Goal: Task Accomplishment & Management: Use online tool/utility

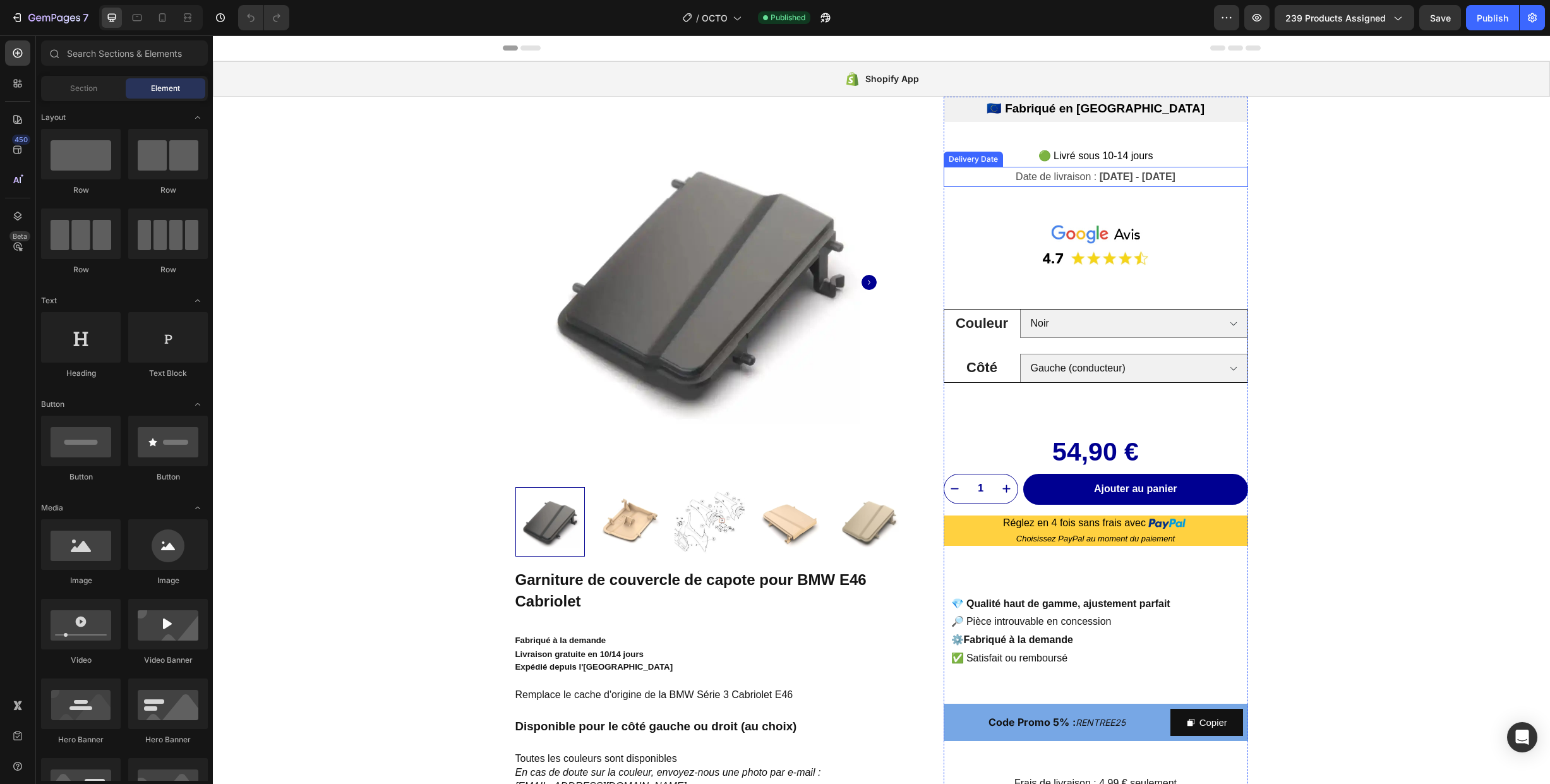
click at [1045, 180] on span "Date de livraison :" at bounding box center [1056, 177] width 81 height 11
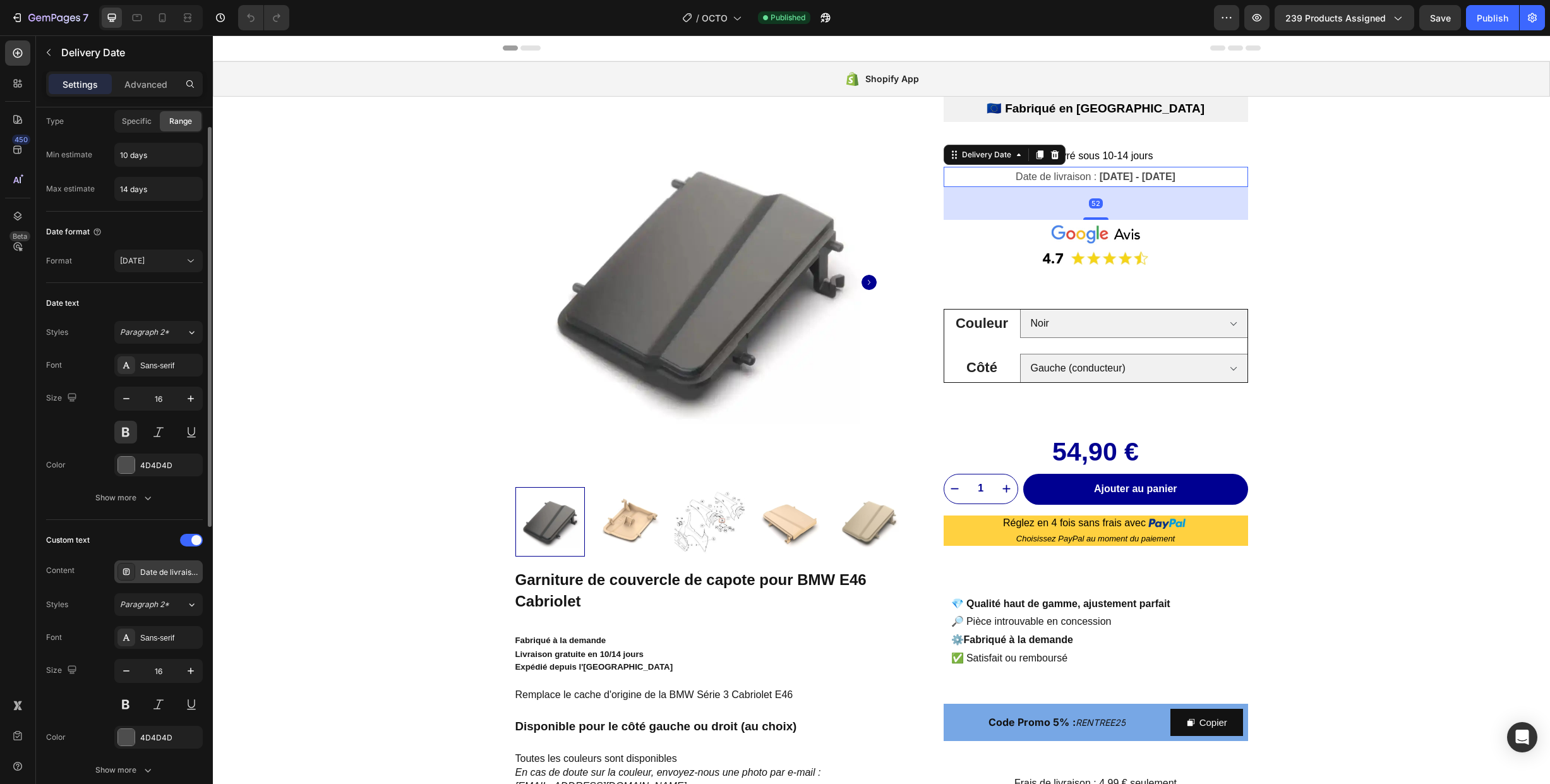
scroll to position [78, 0]
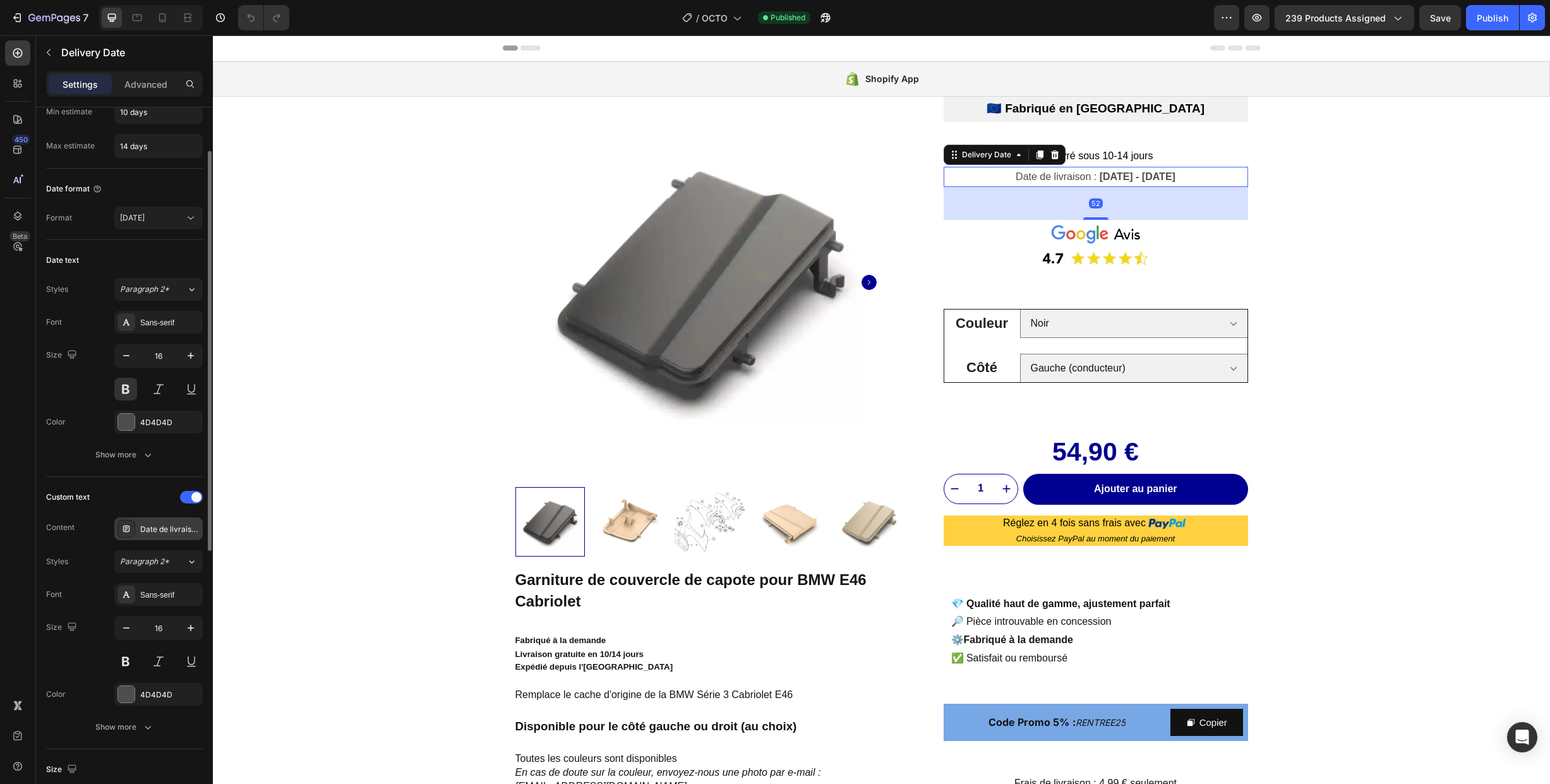
click at [170, 522] on div "Date de livraison :" at bounding box center [159, 528] width 89 height 22
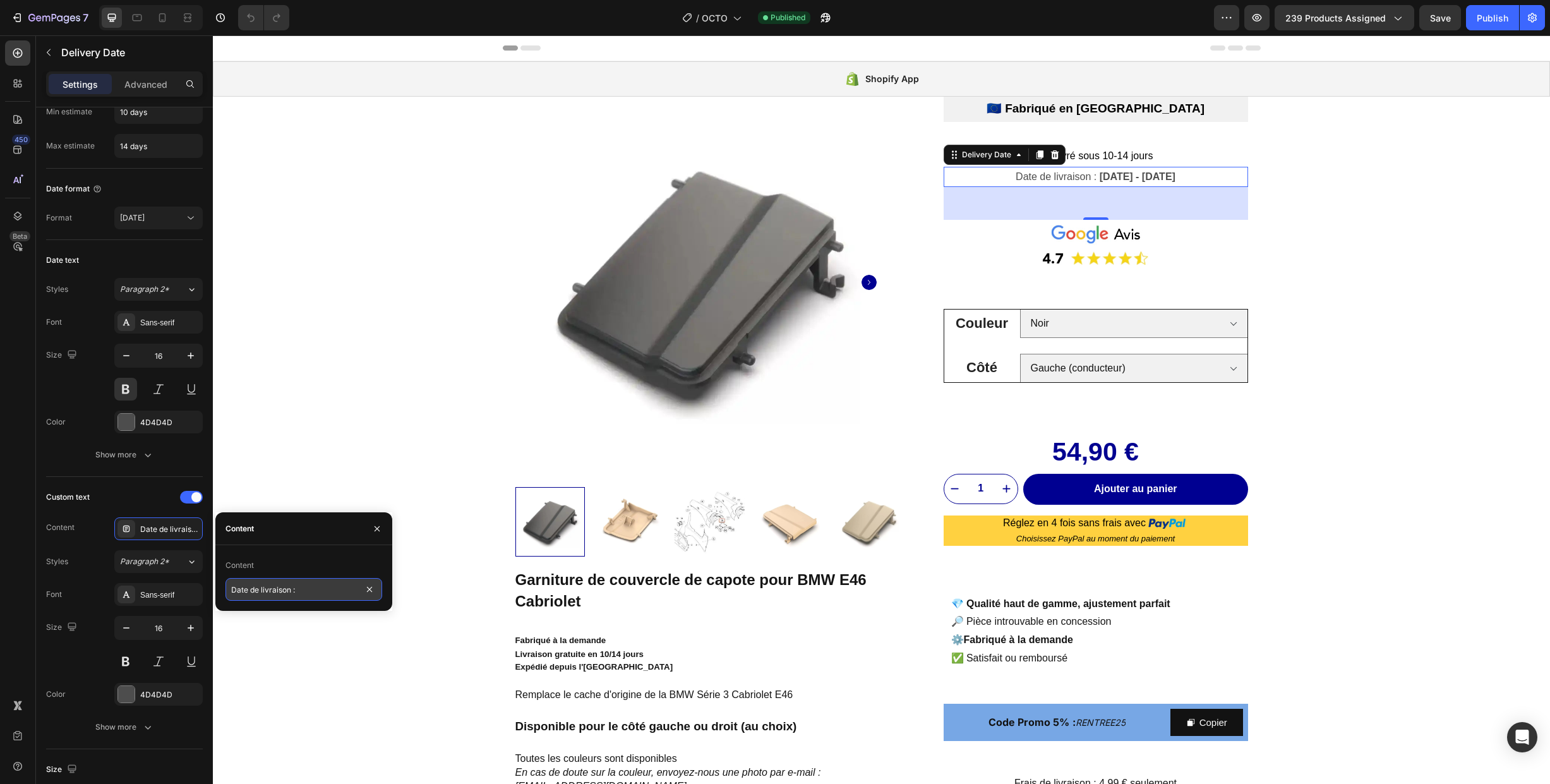
click at [254, 591] on input "Date de livraison :" at bounding box center [304, 589] width 157 height 22
click at [250, 587] on input "Date de livraison :" at bounding box center [304, 589] width 157 height 22
drag, startPoint x: 247, startPoint y: 588, endPoint x: 219, endPoint y: 586, distance: 28.1
click at [219, 586] on div "Content Date de livraison :" at bounding box center [303, 577] width 177 height 46
type input "Estimation de livraison :"
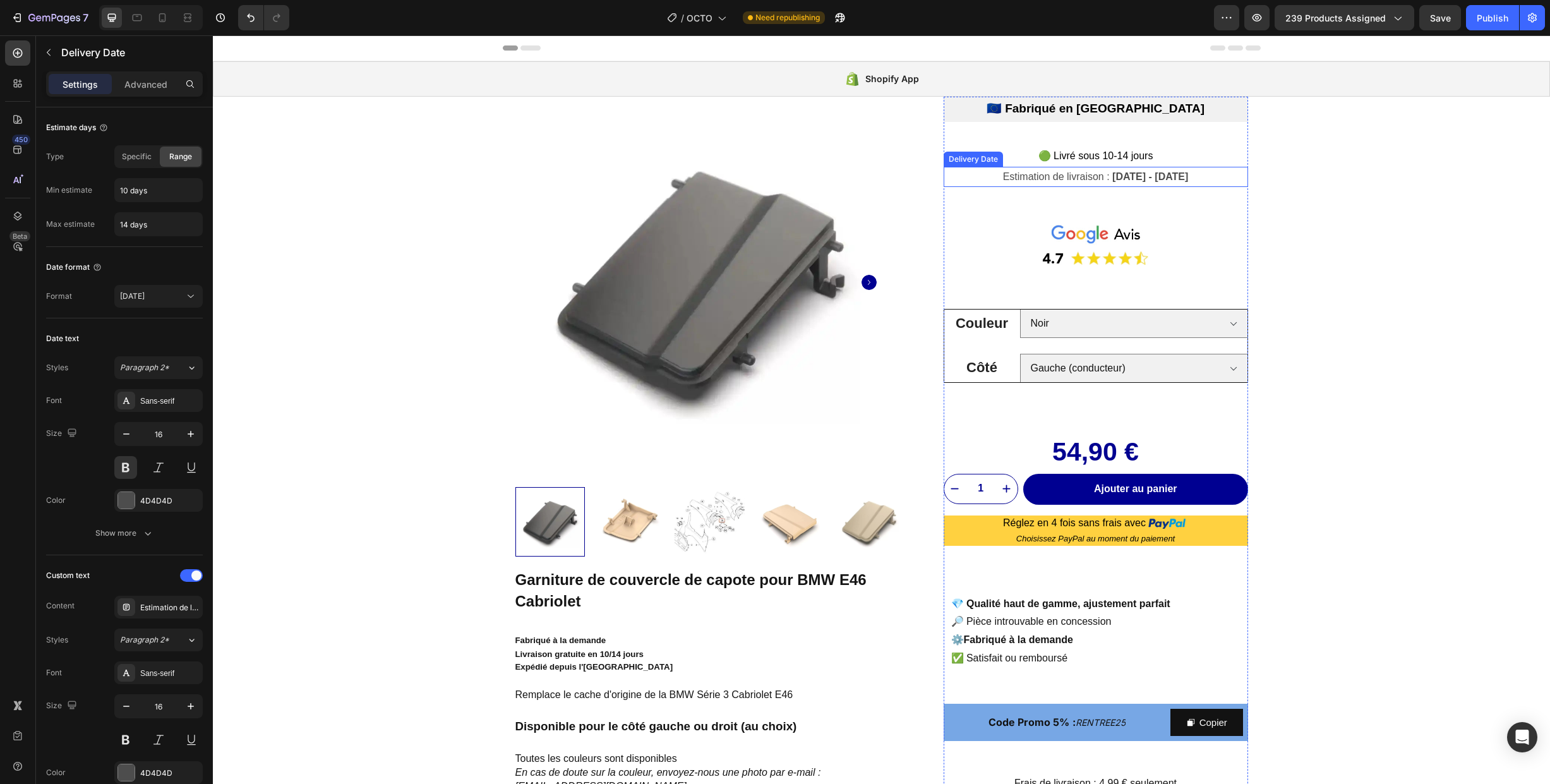
click at [1007, 171] on span "Estimation de livraison :" at bounding box center [1056, 177] width 107 height 11
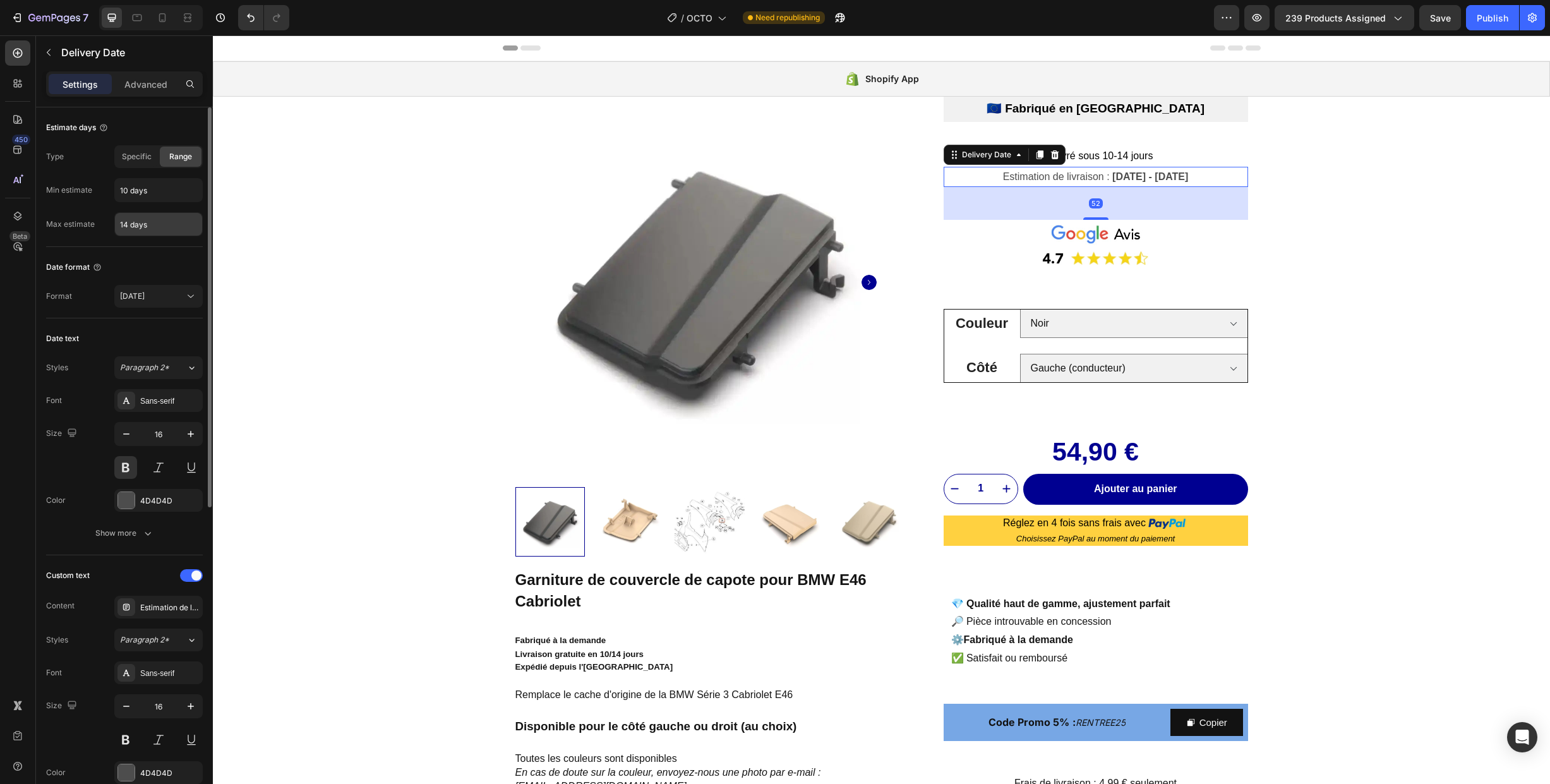
click at [128, 224] on input "14 days" at bounding box center [159, 224] width 87 height 22
type input "16 days"
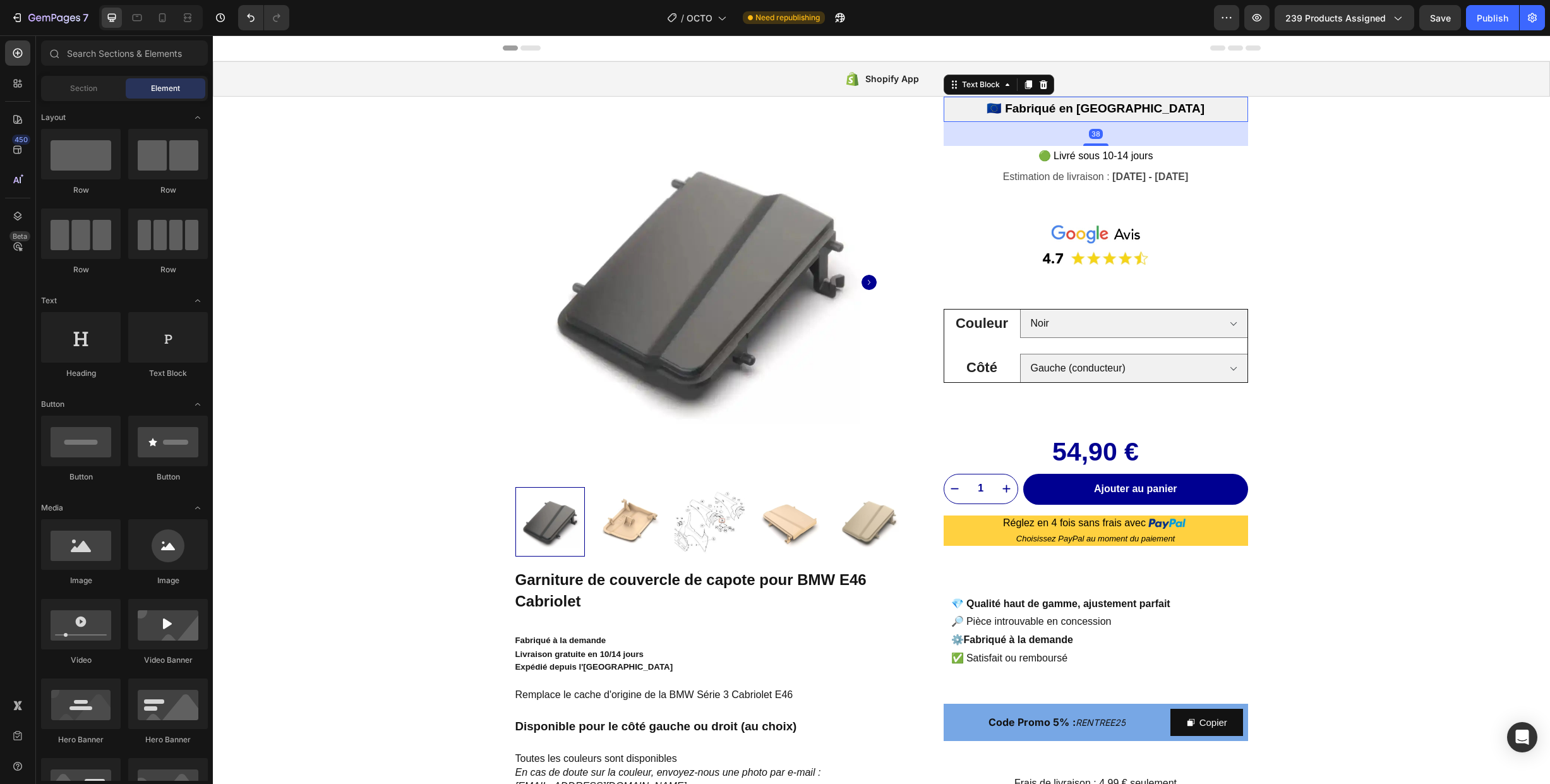
click at [1222, 105] on p "🇪🇺 Fabriqué en [GEOGRAPHIC_DATA]" at bounding box center [1096, 109] width 302 height 19
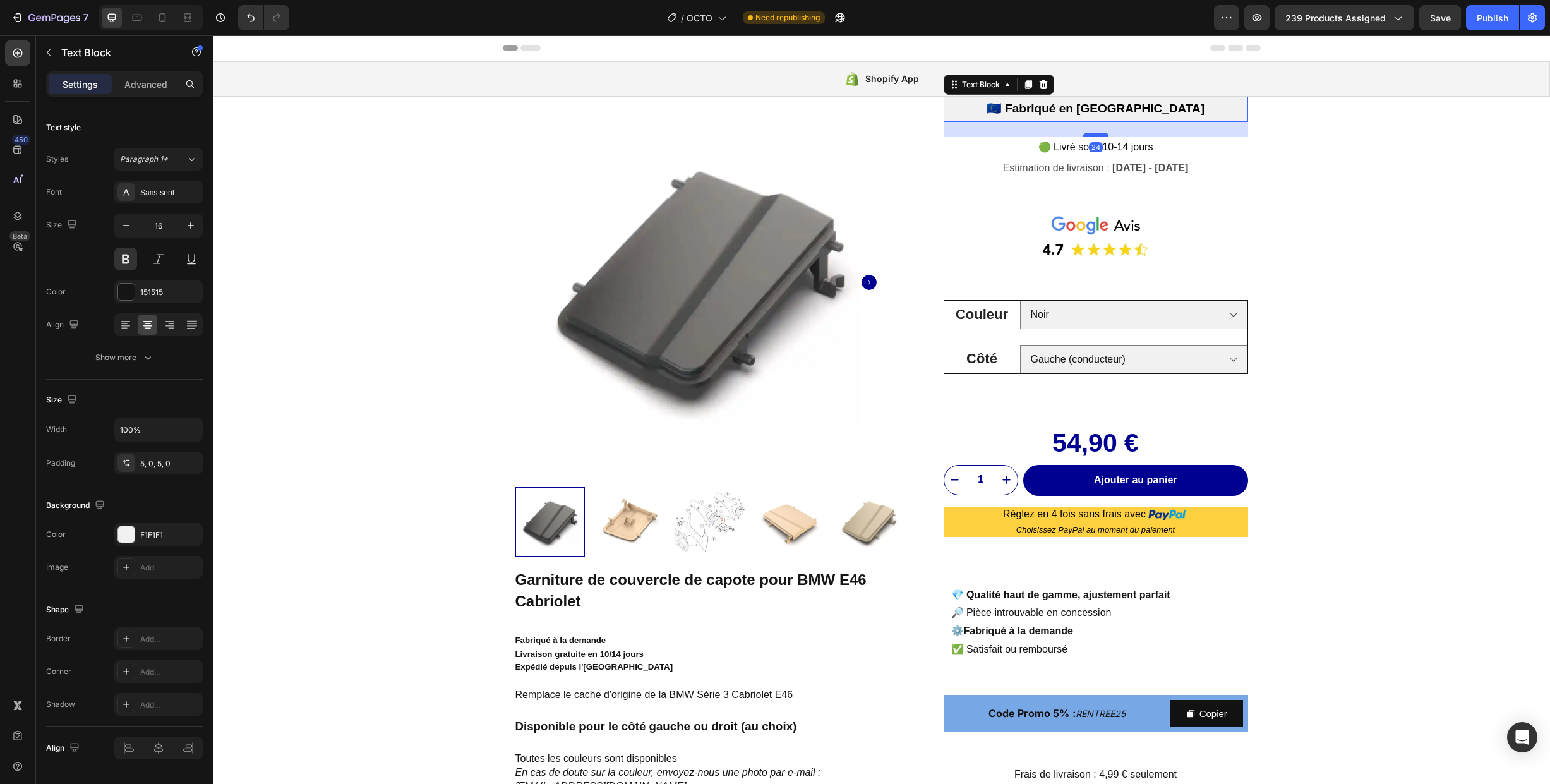
drag, startPoint x: 1093, startPoint y: 145, endPoint x: 1096, endPoint y: 136, distance: 9.5
click at [1096, 136] on div at bounding box center [1096, 135] width 25 height 4
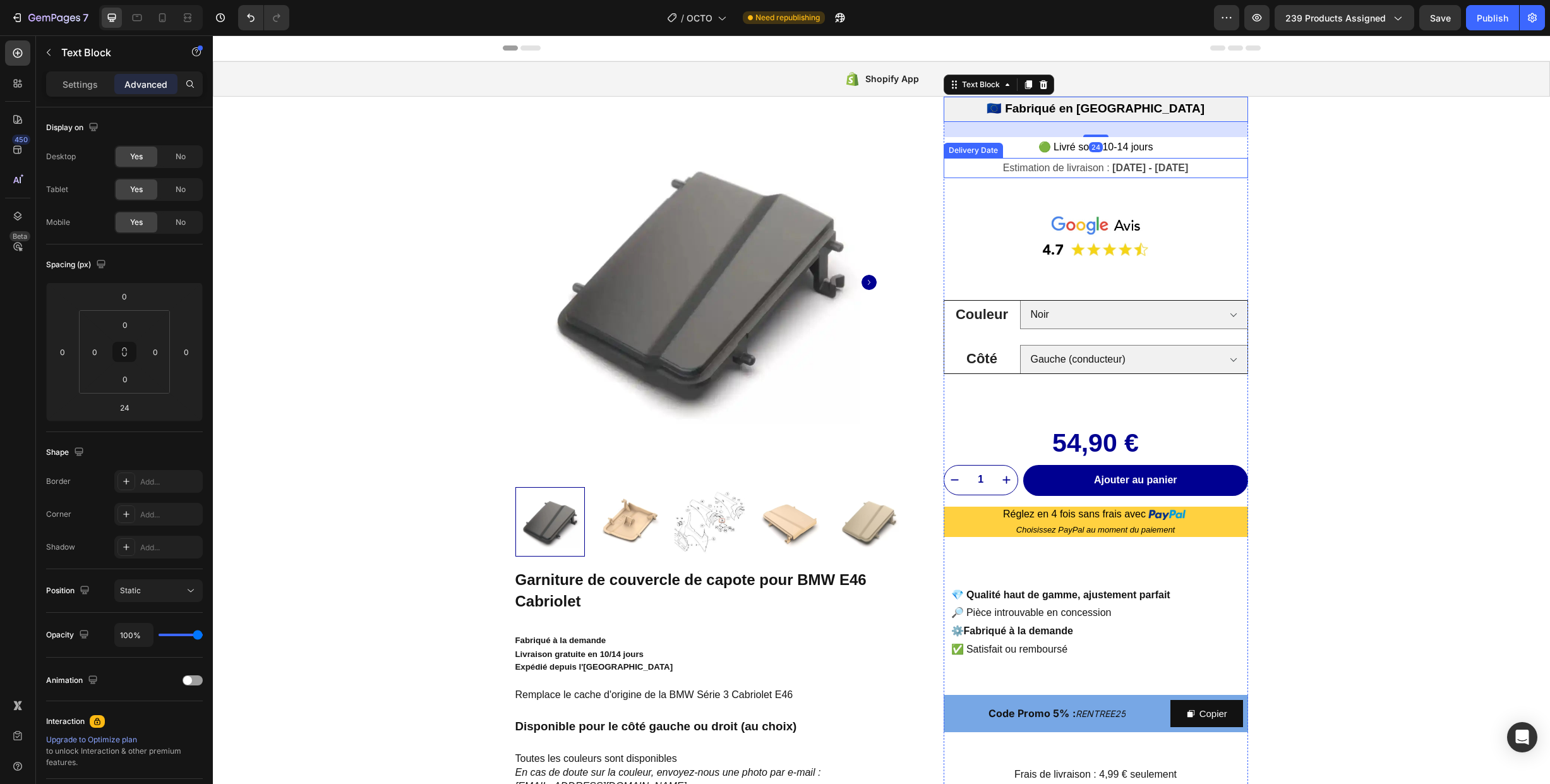
click at [1217, 168] on div "Estimation de livraison : [DATE] - [DATE]" at bounding box center [1096, 168] width 304 height 21
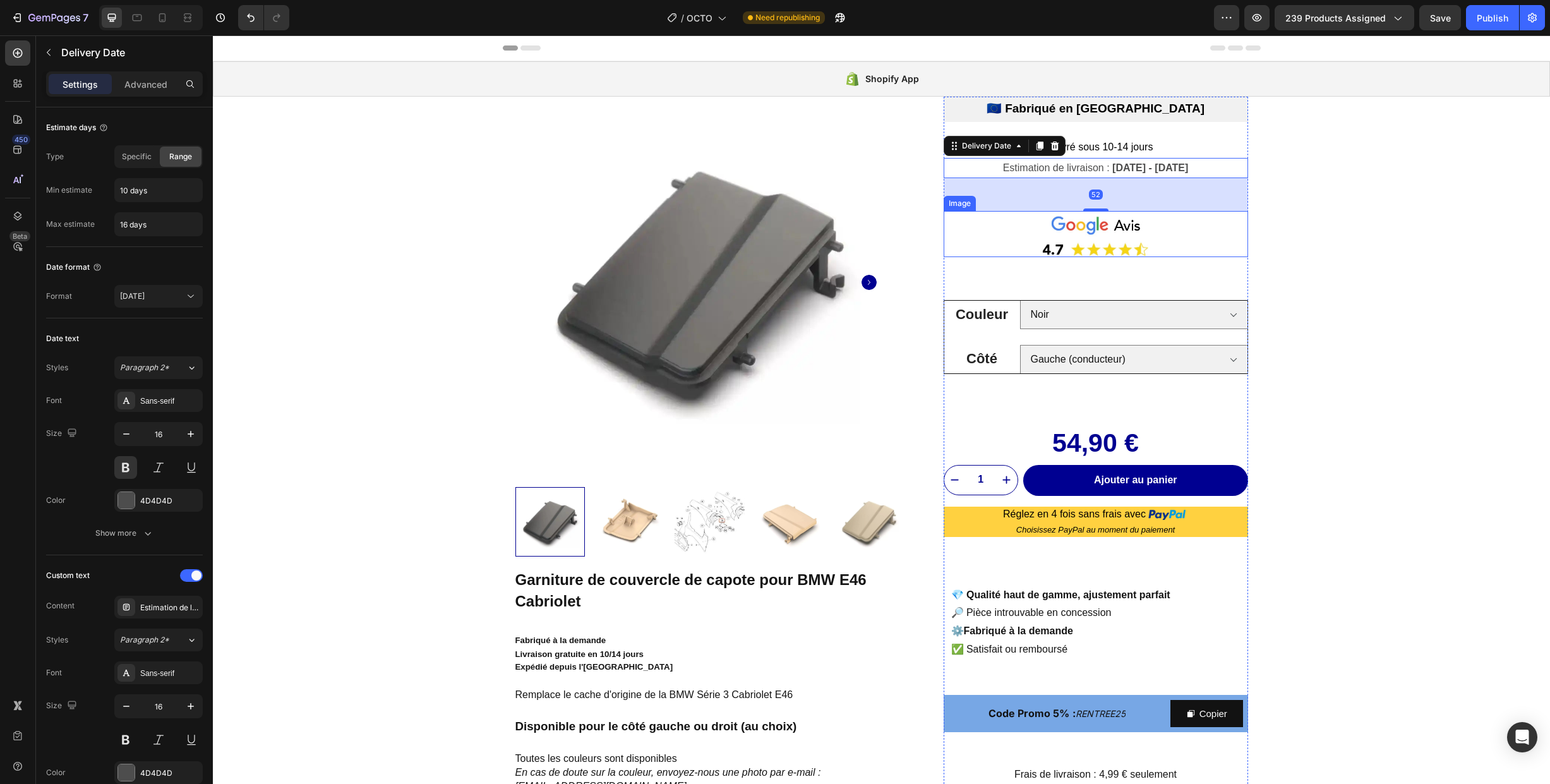
click at [1182, 237] on link at bounding box center [1096, 237] width 304 height 41
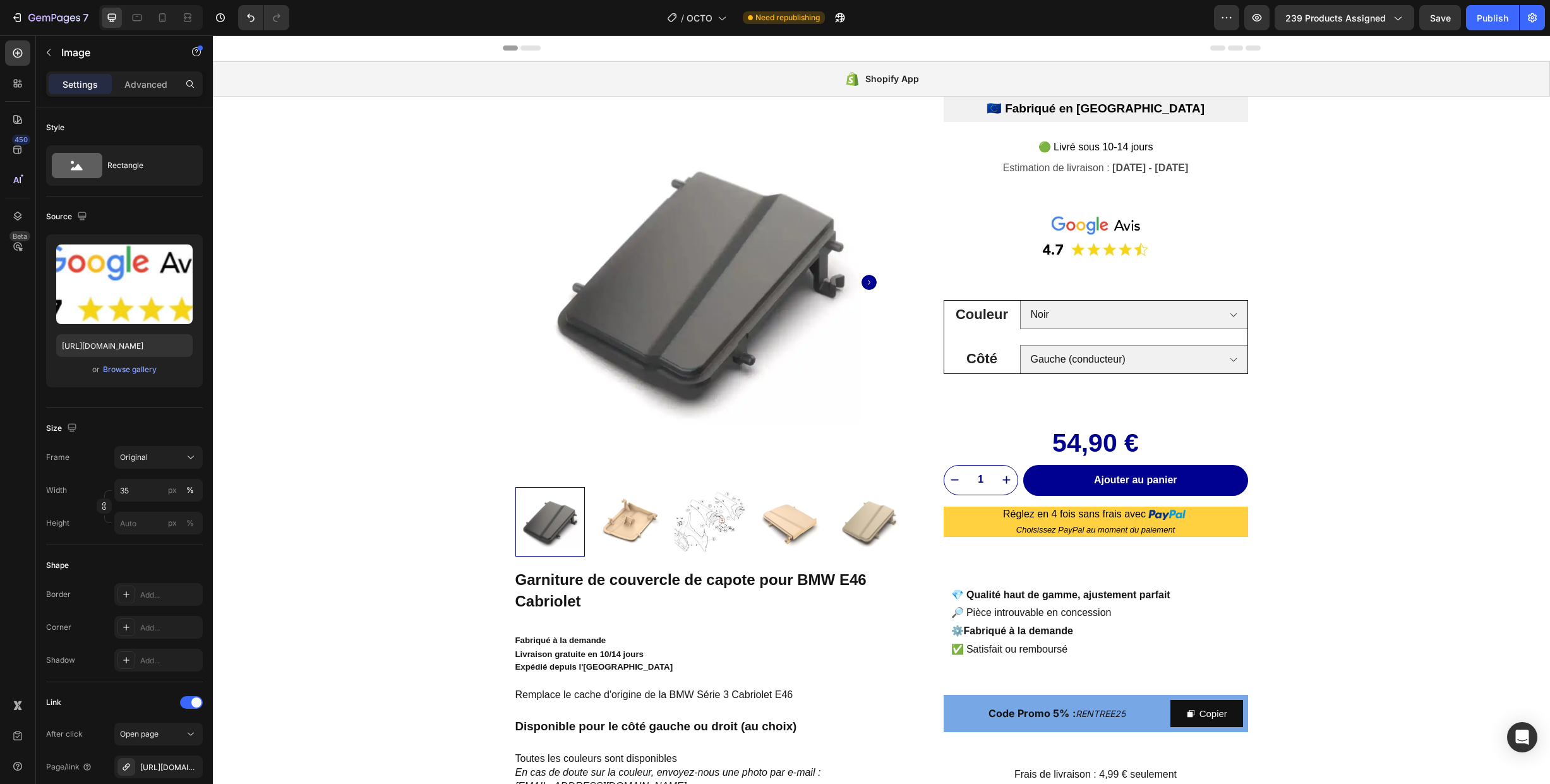
click at [1205, 247] on link at bounding box center [1096, 237] width 304 height 41
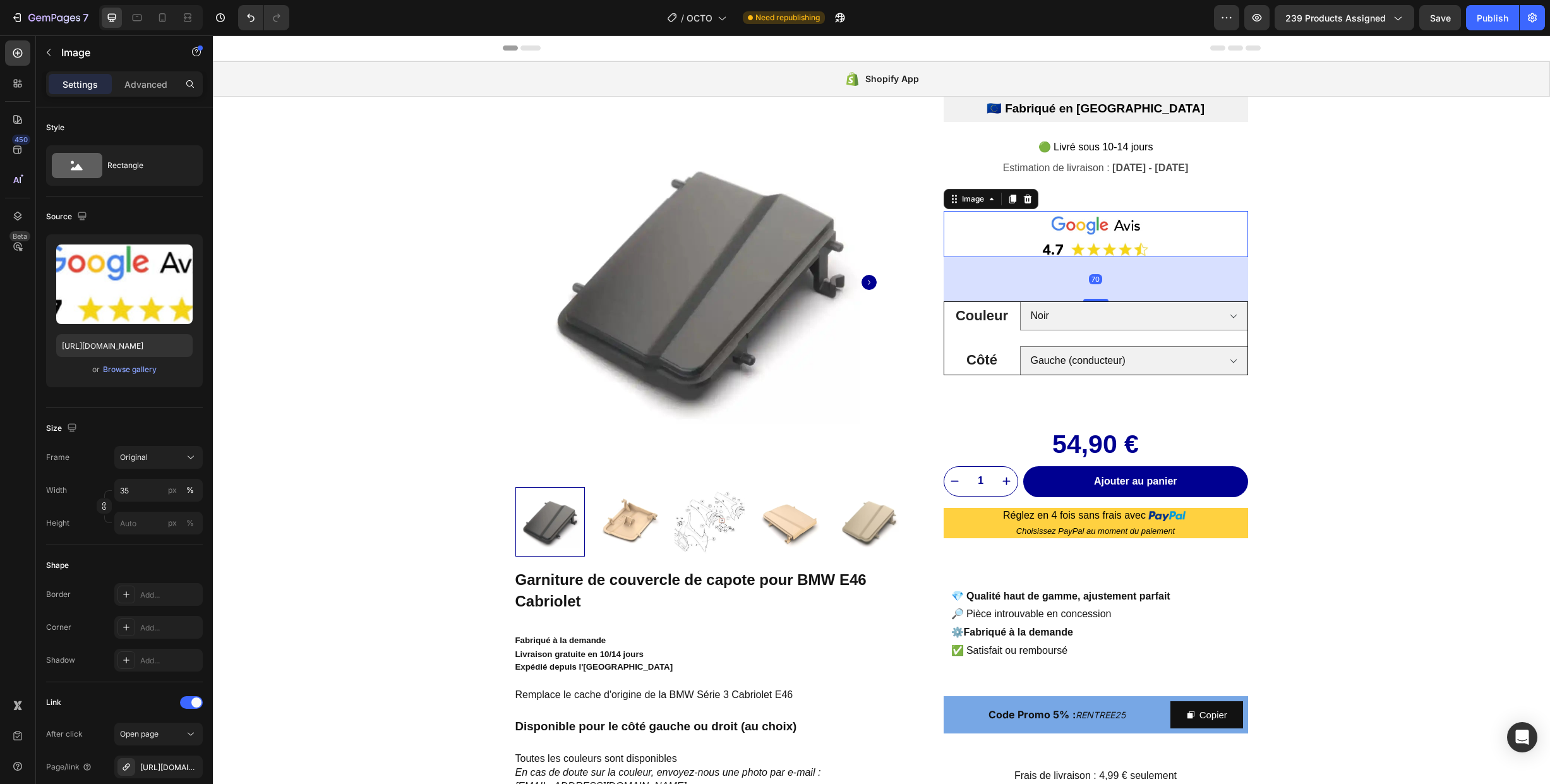
click at [1101, 301] on div at bounding box center [1096, 300] width 25 height 3
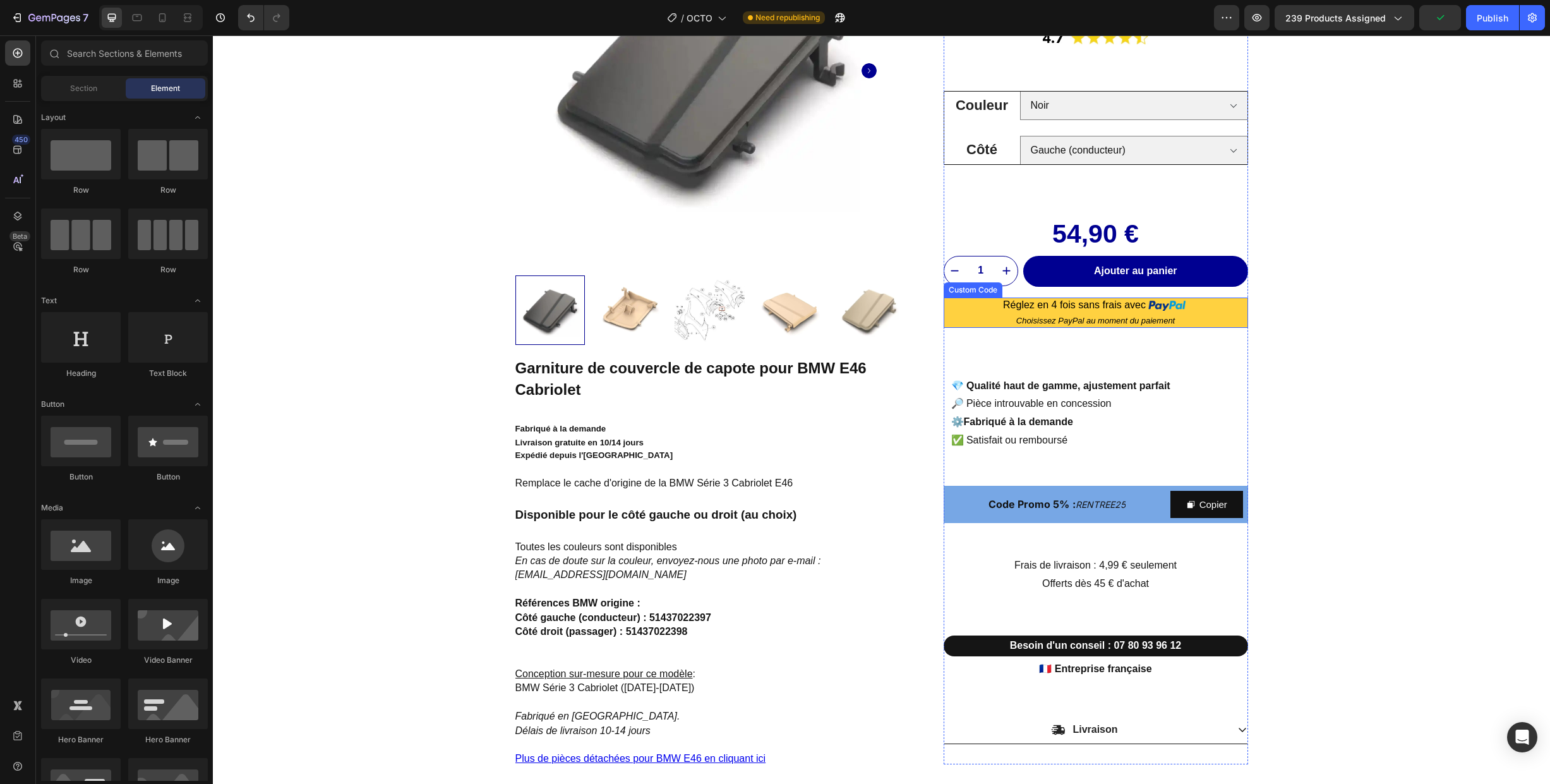
scroll to position [0, 0]
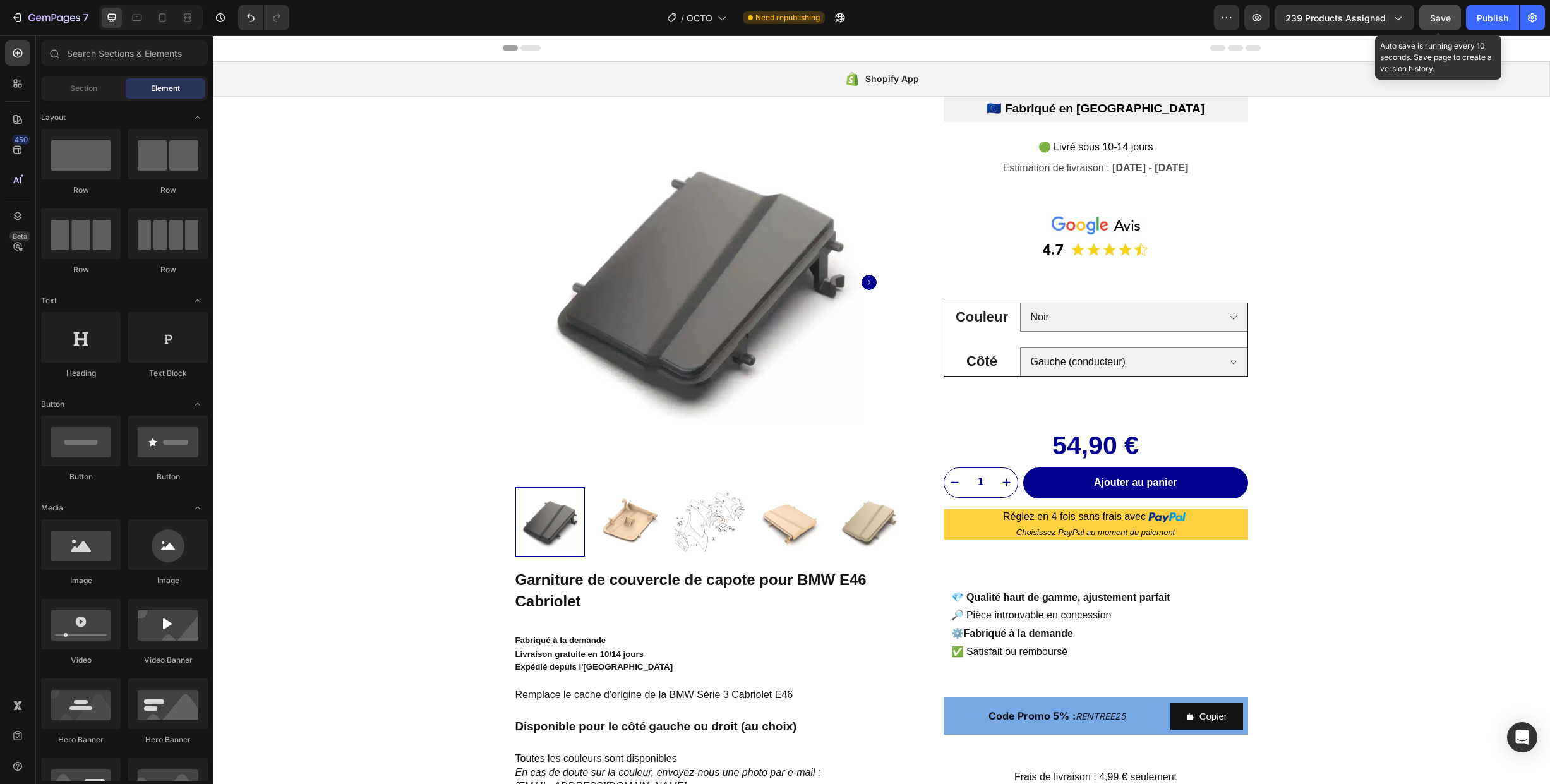
click at [1441, 22] on span "Save" at bounding box center [1440, 18] width 21 height 11
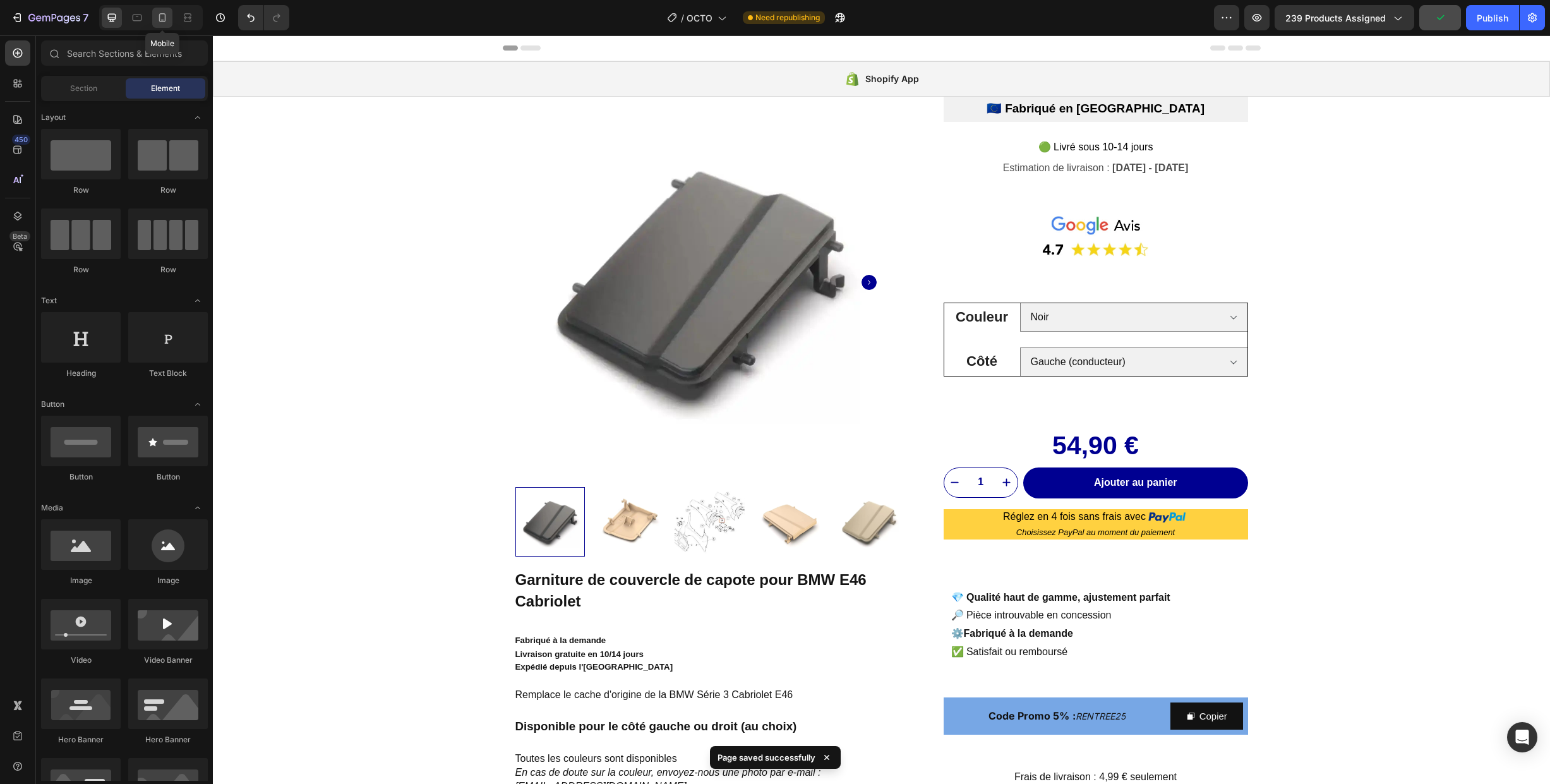
click at [159, 19] on icon at bounding box center [162, 17] width 7 height 9
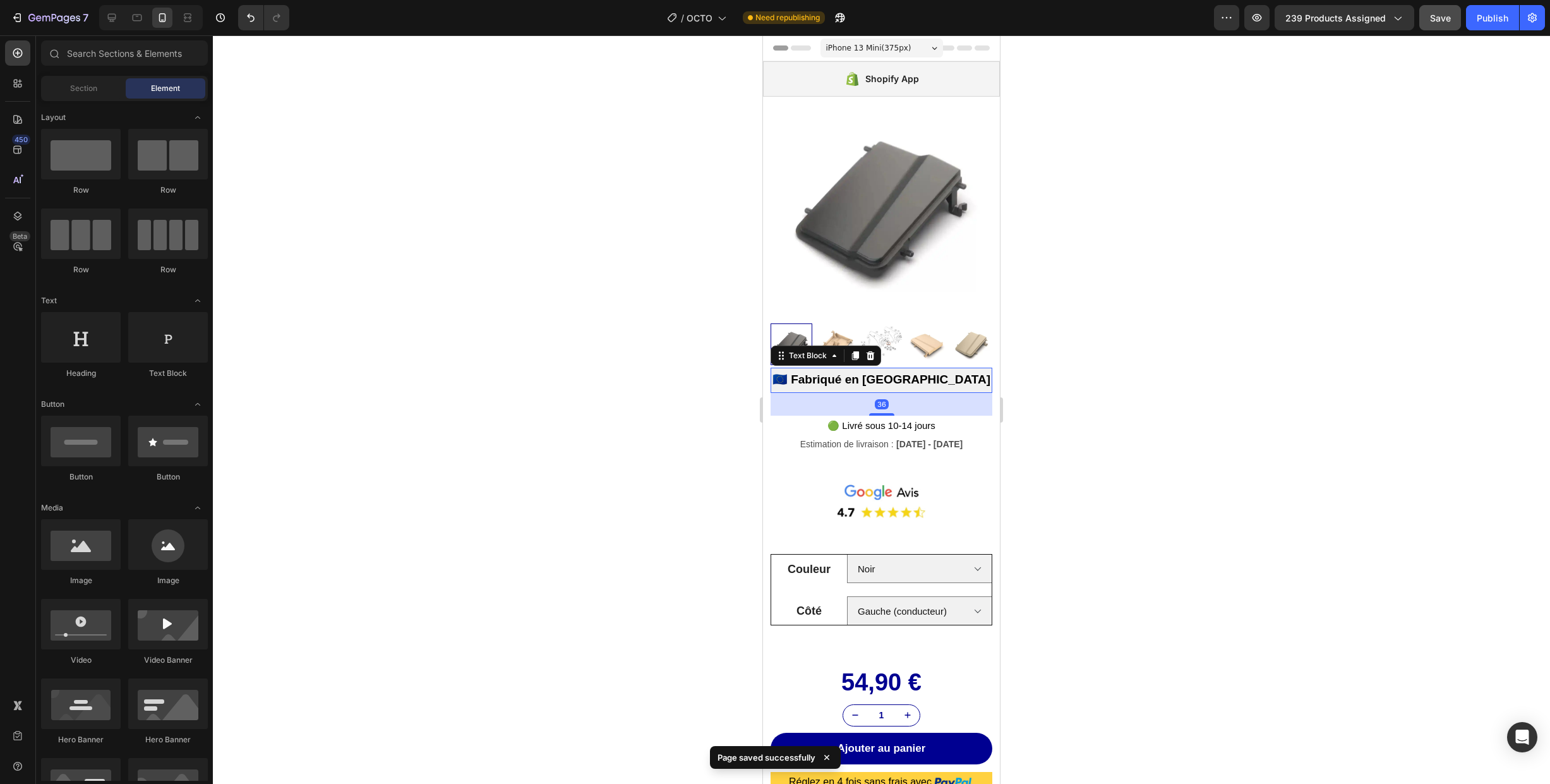
click at [968, 390] on div "🇪🇺 Fabriqué en [GEOGRAPHIC_DATA]" at bounding box center [881, 380] width 222 height 25
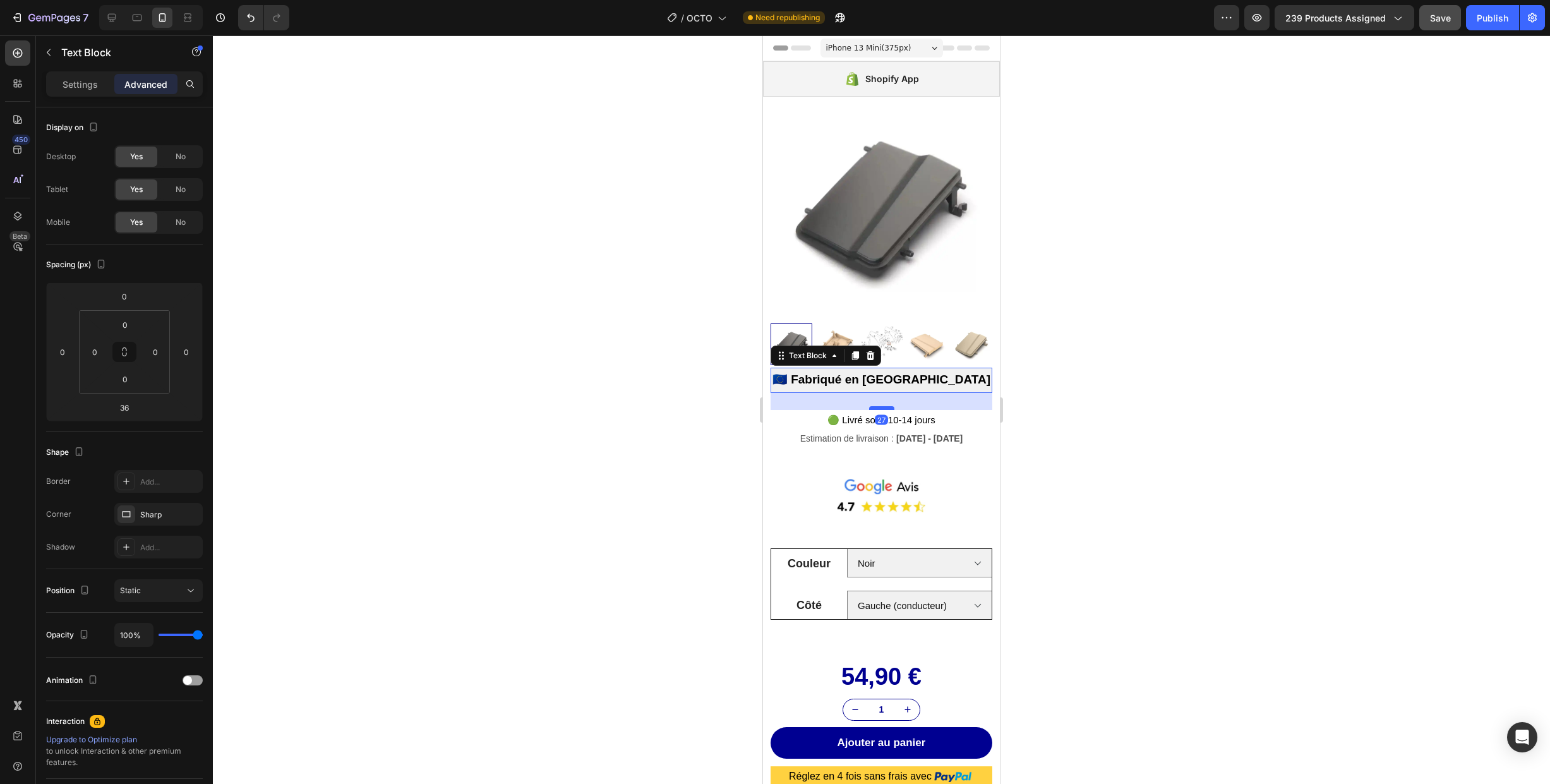
click at [880, 407] on div at bounding box center [882, 408] width 25 height 4
type input "27"
drag, startPoint x: 1090, startPoint y: 415, endPoint x: 1080, endPoint y: 426, distance: 14.9
click at [1090, 414] on div at bounding box center [881, 410] width 1337 height 749
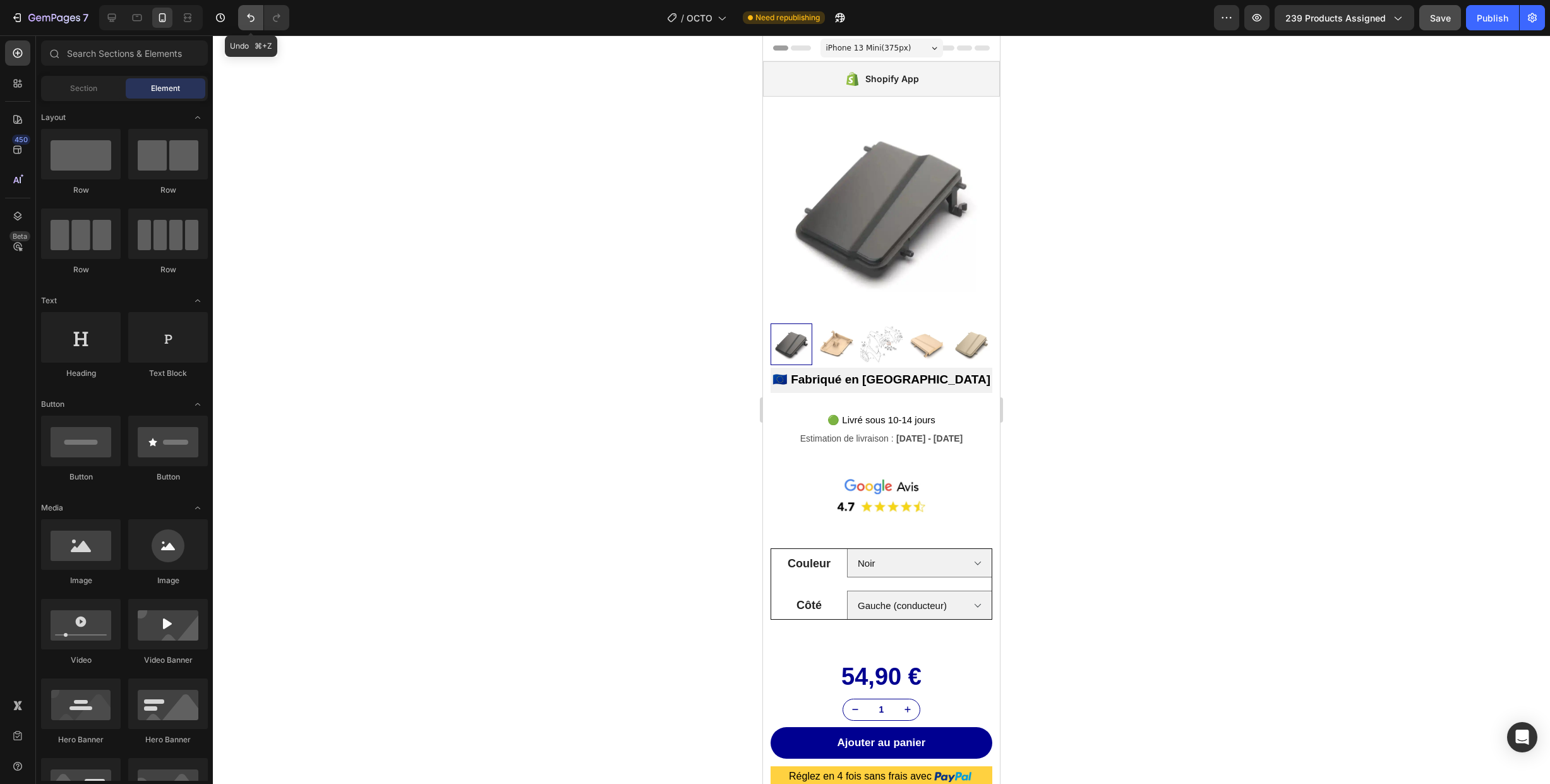
click at [244, 18] on button "Undo/Redo" at bounding box center [250, 17] width 25 height 25
click at [962, 380] on p "🇪🇺 Fabriqué en [GEOGRAPHIC_DATA]" at bounding box center [881, 380] width 219 height 19
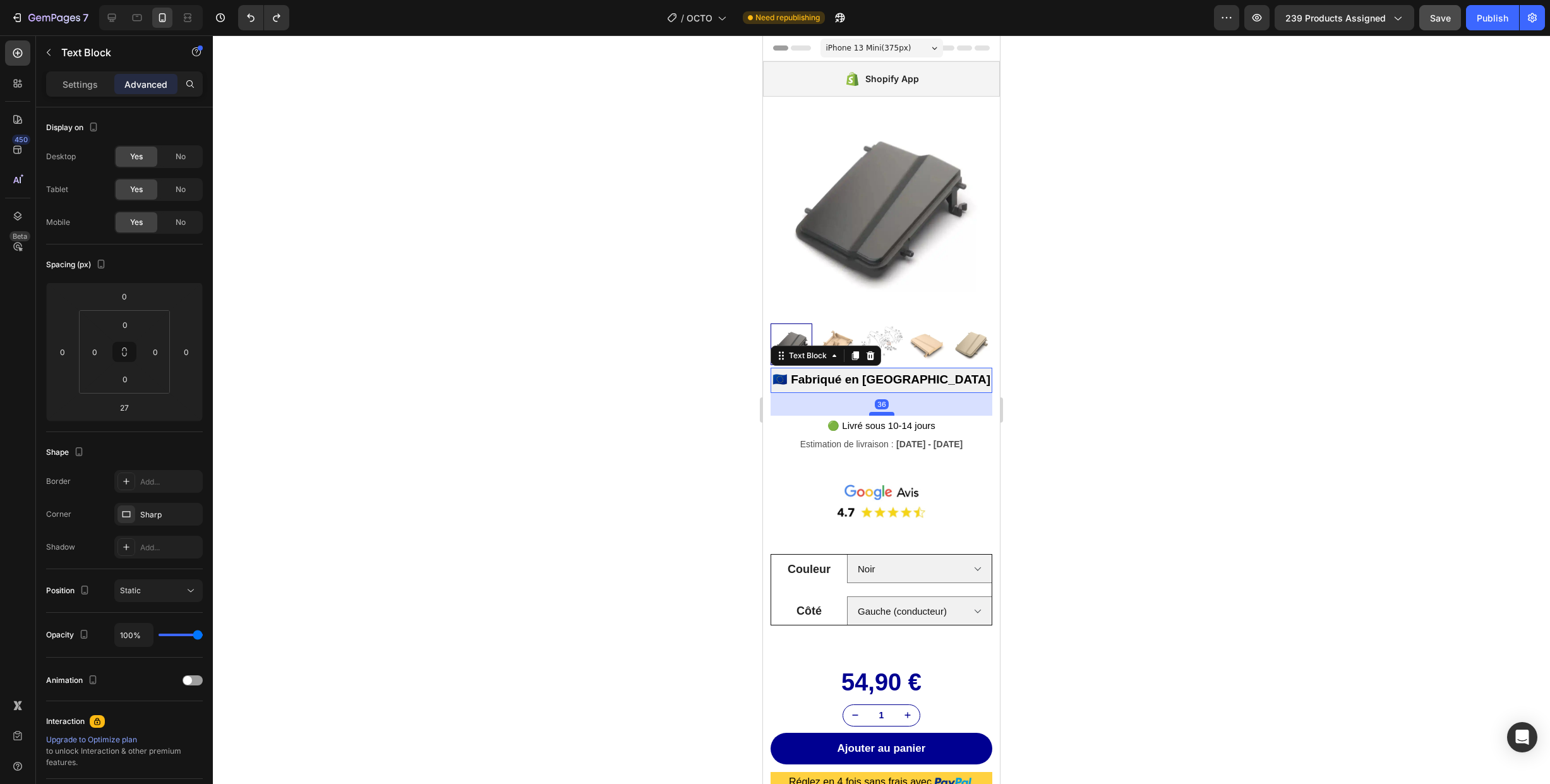
click at [878, 414] on div at bounding box center [882, 414] width 25 height 4
type input "36"
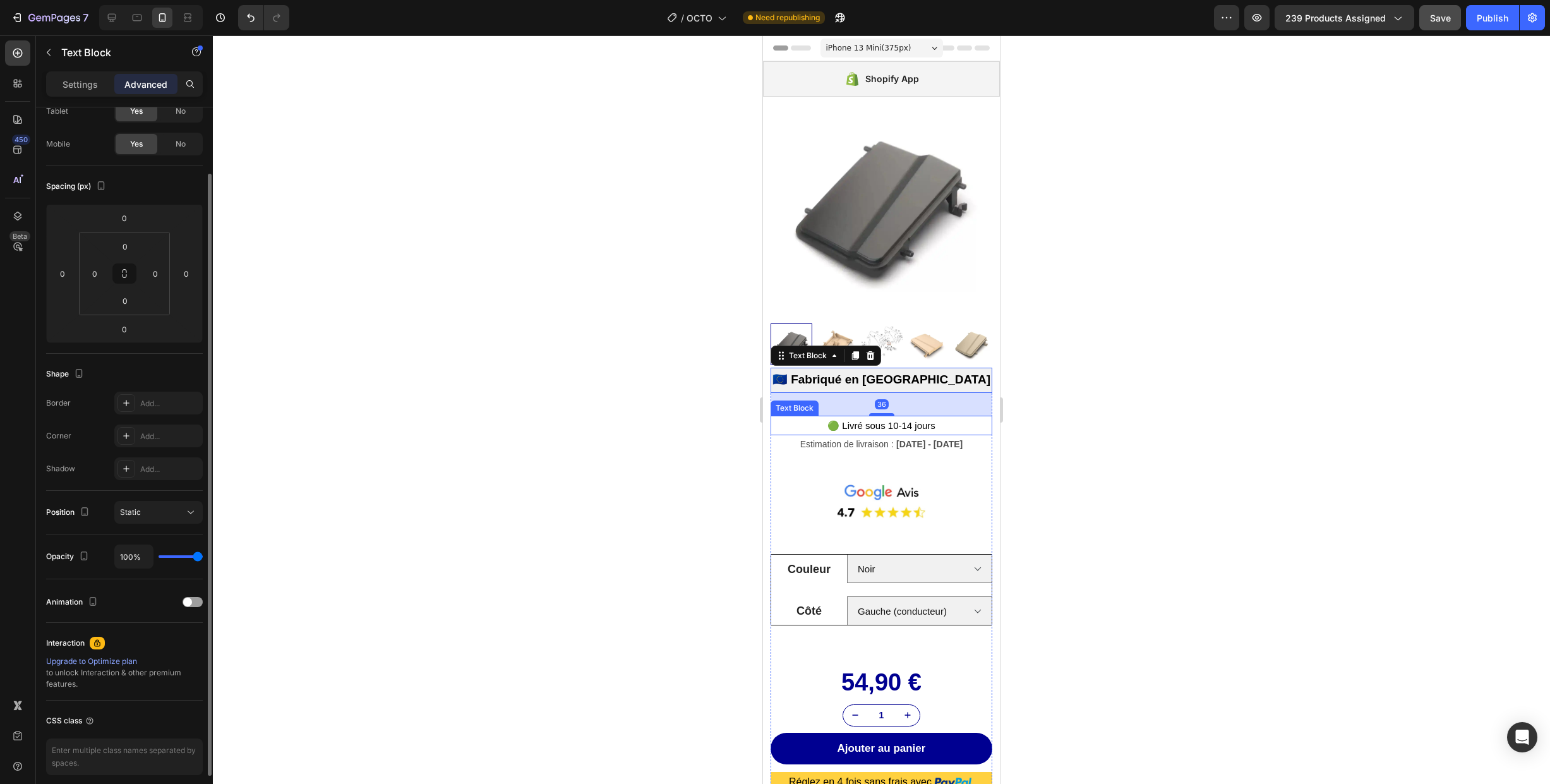
click at [951, 423] on div "🟢 Livré sous 10-14 jours" at bounding box center [881, 425] width 222 height 20
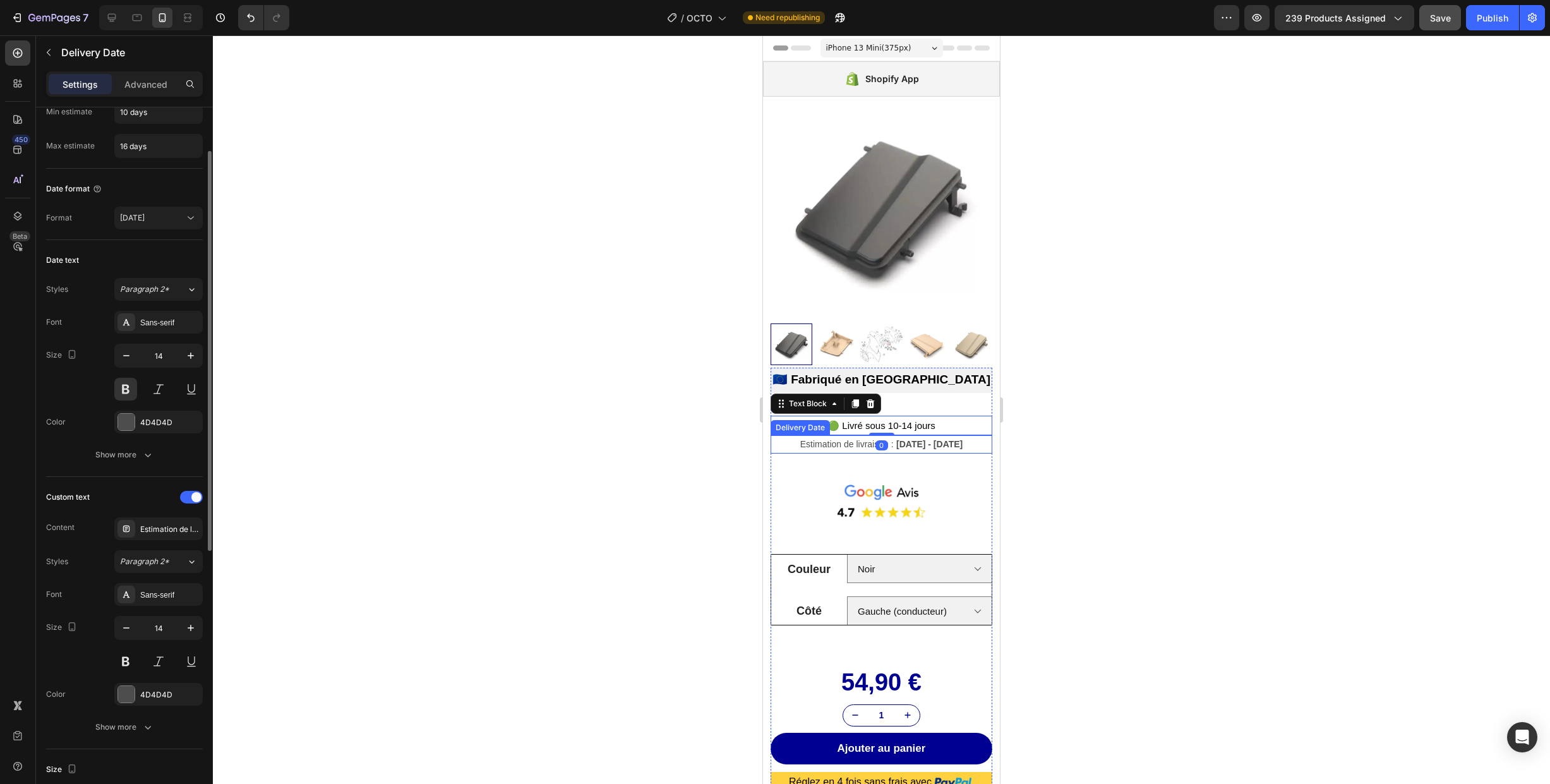
click at [959, 444] on span "[DATE] - [DATE]" at bounding box center [929, 444] width 66 height 10
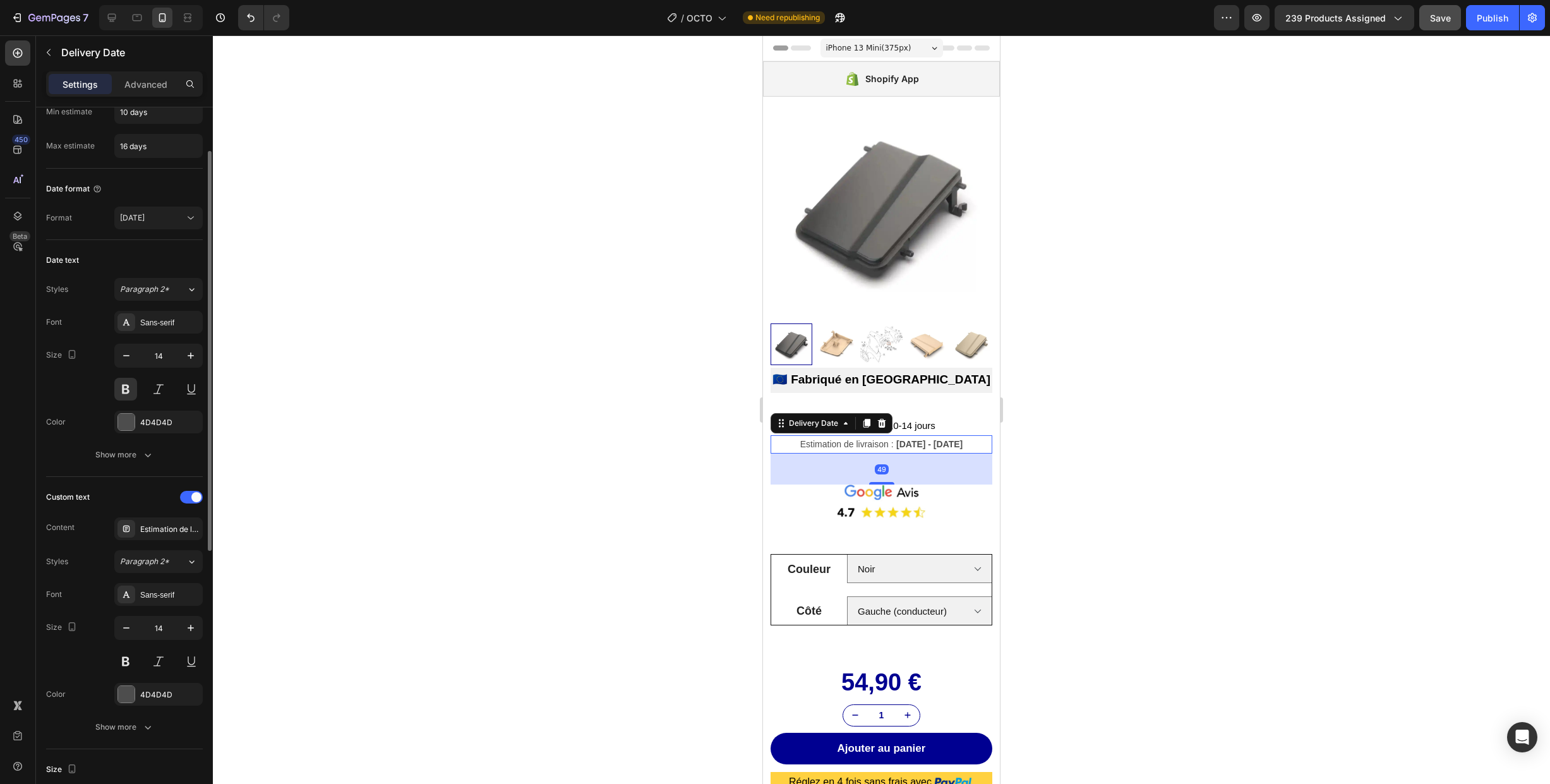
scroll to position [0, 0]
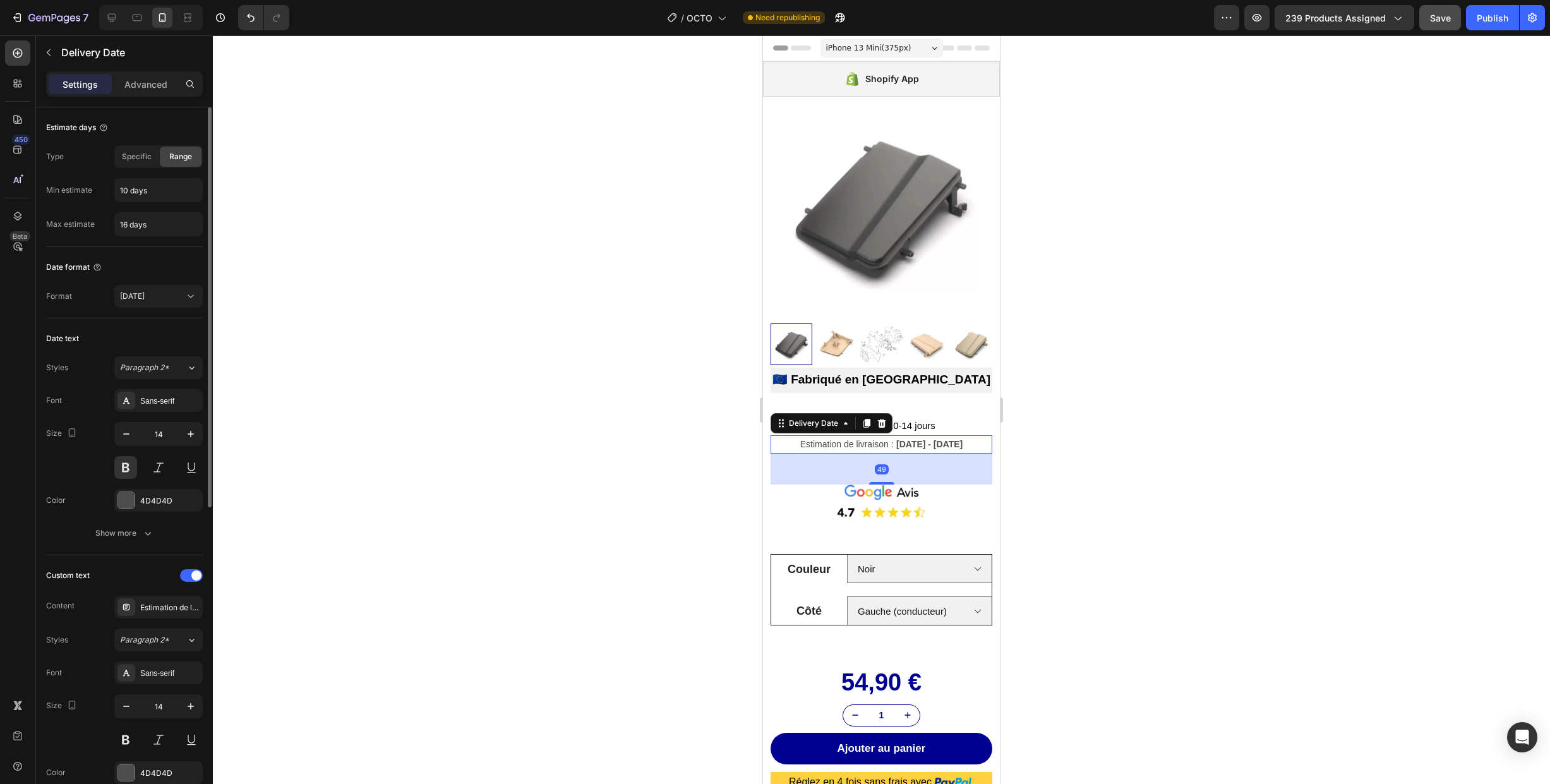
click at [1094, 443] on div at bounding box center [881, 410] width 1337 height 749
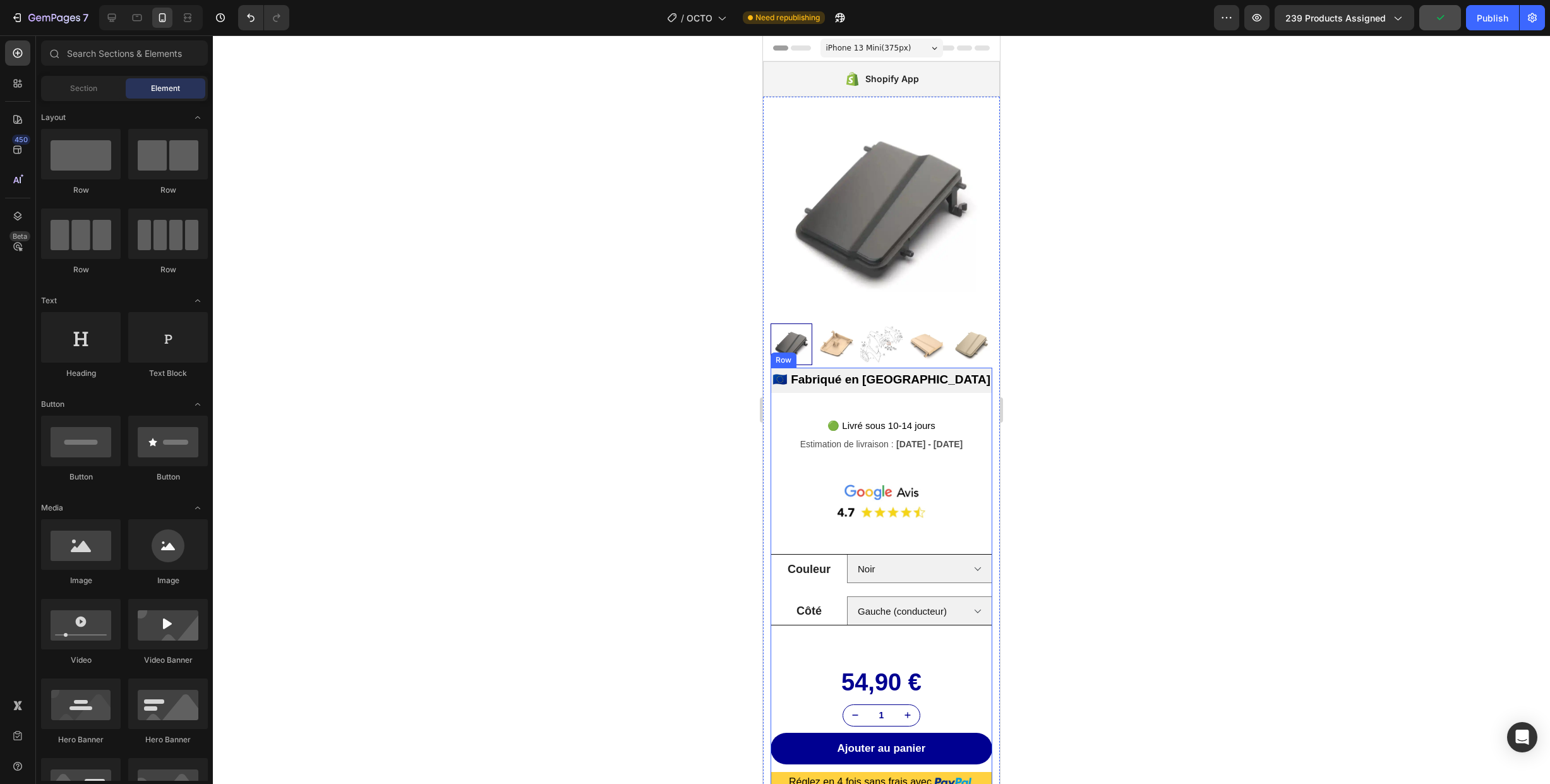
scroll to position [15, 0]
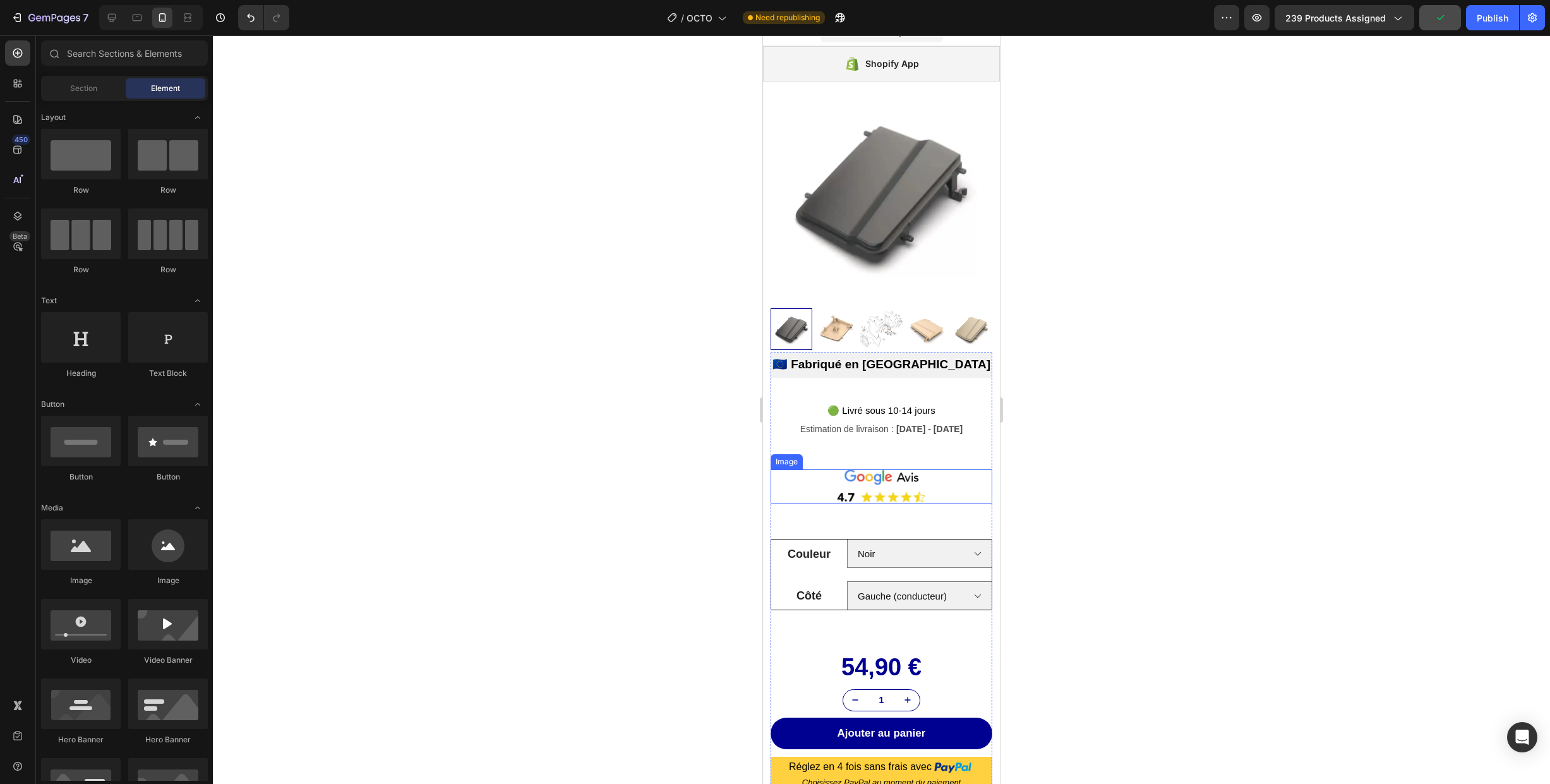
click at [950, 484] on link at bounding box center [881, 486] width 222 height 34
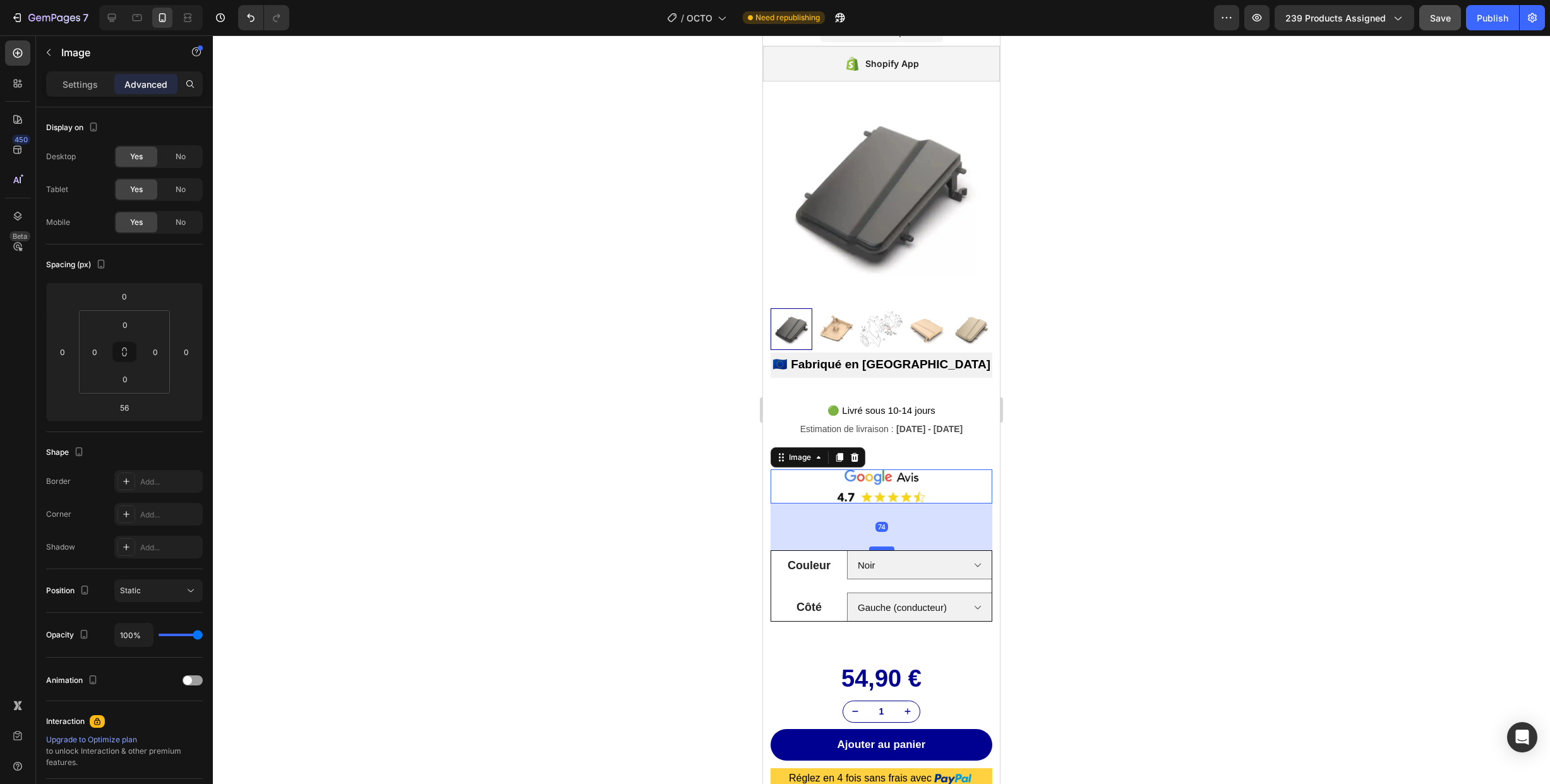
drag, startPoint x: 882, startPoint y: 537, endPoint x: 885, endPoint y: 548, distance: 11.4
click at [885, 548] on div at bounding box center [882, 548] width 25 height 4
type input "74"
click at [1071, 495] on div at bounding box center [881, 410] width 1337 height 749
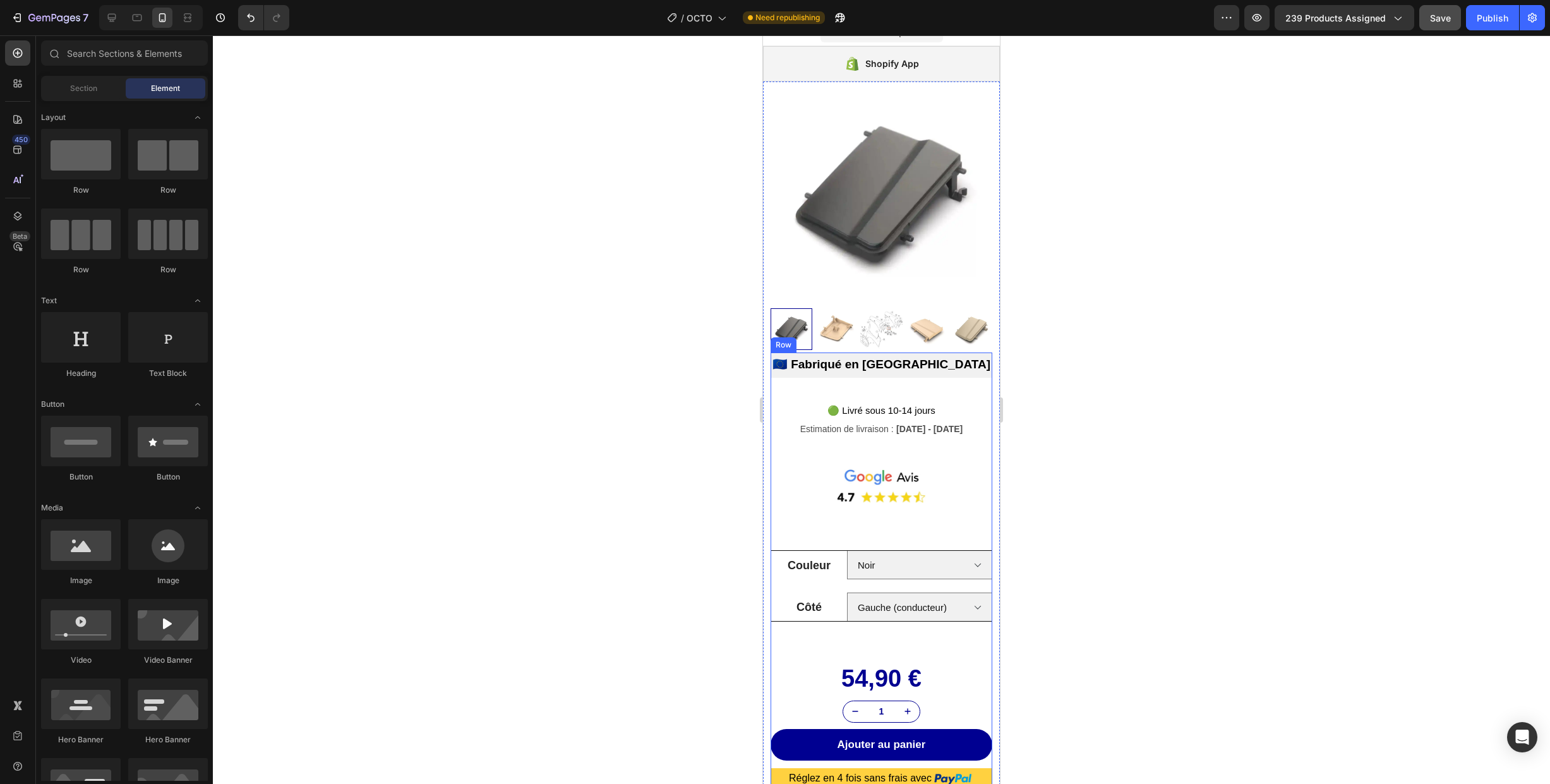
scroll to position [56, 0]
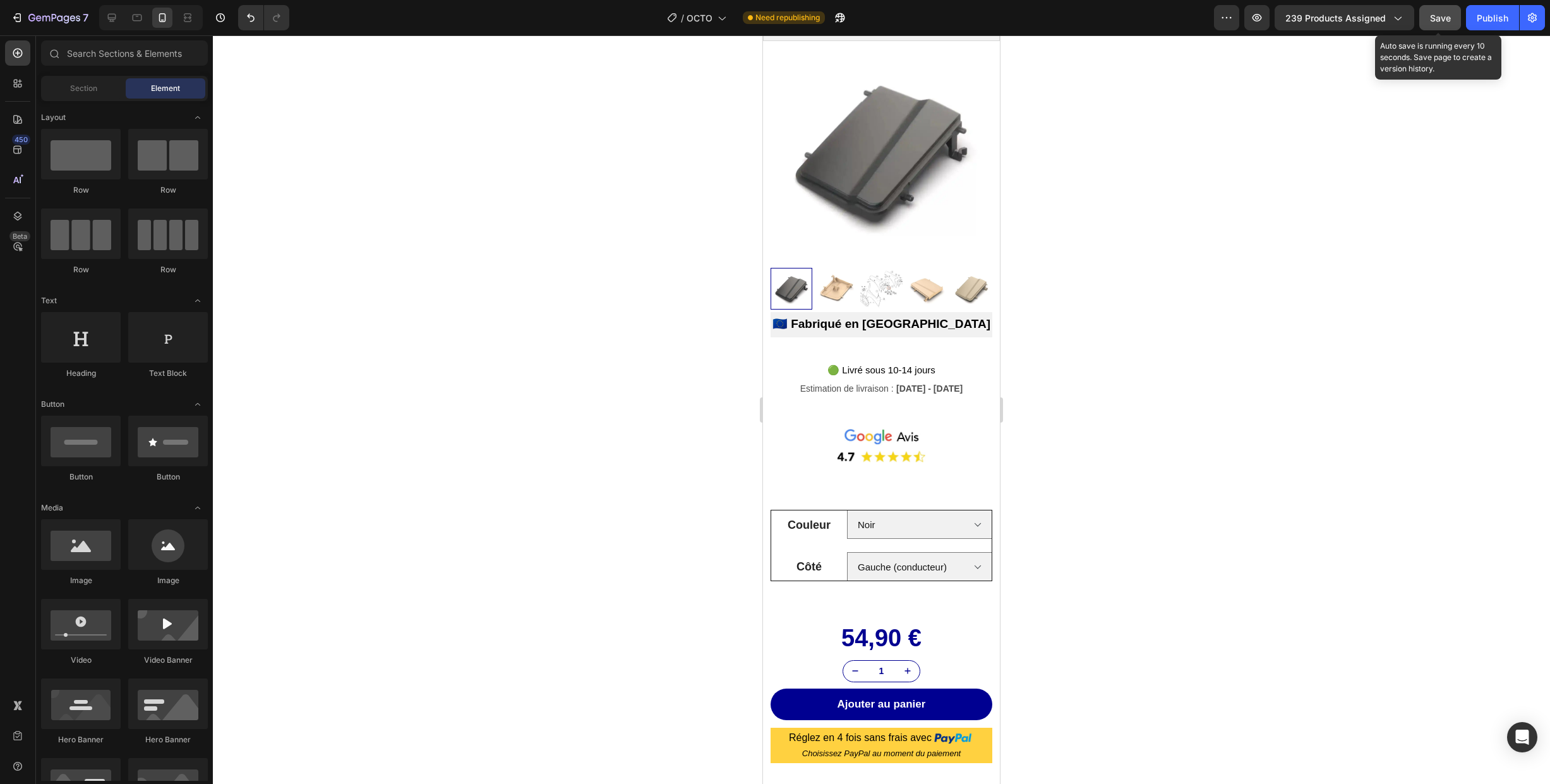
click at [1436, 21] on span "Save" at bounding box center [1440, 18] width 21 height 11
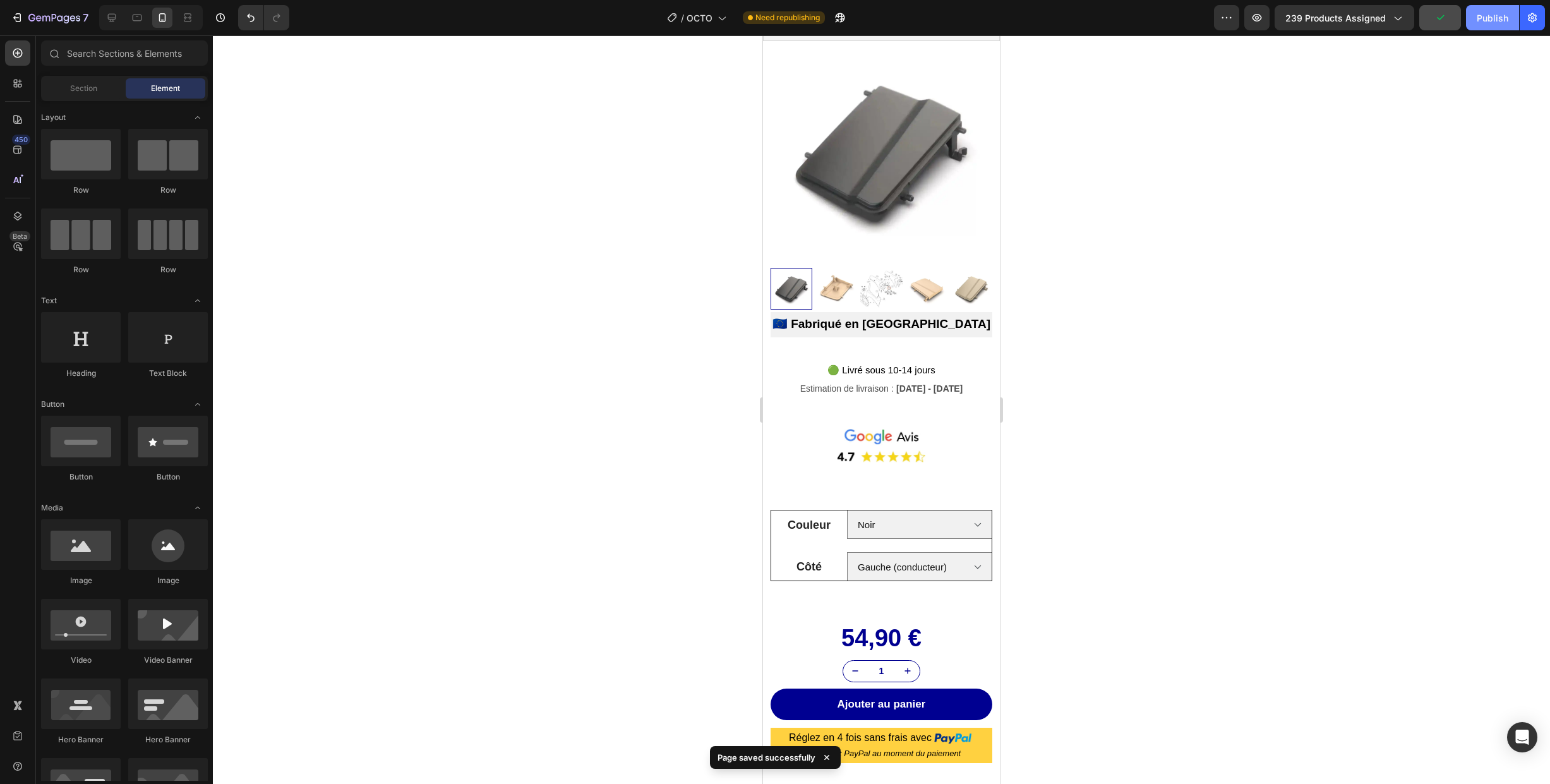
click at [1491, 18] on div "Publish" at bounding box center [1493, 18] width 31 height 13
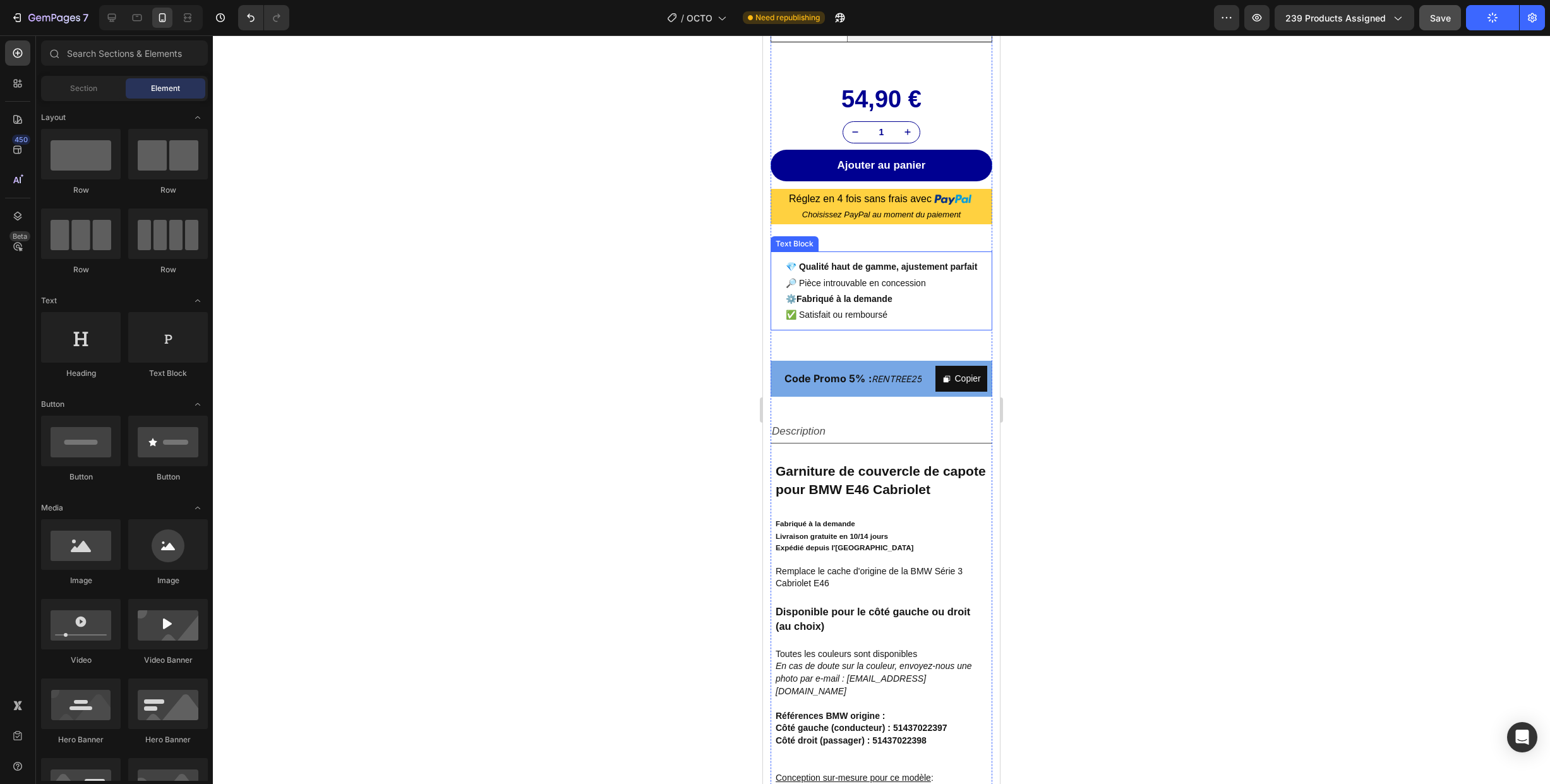
scroll to position [603, 0]
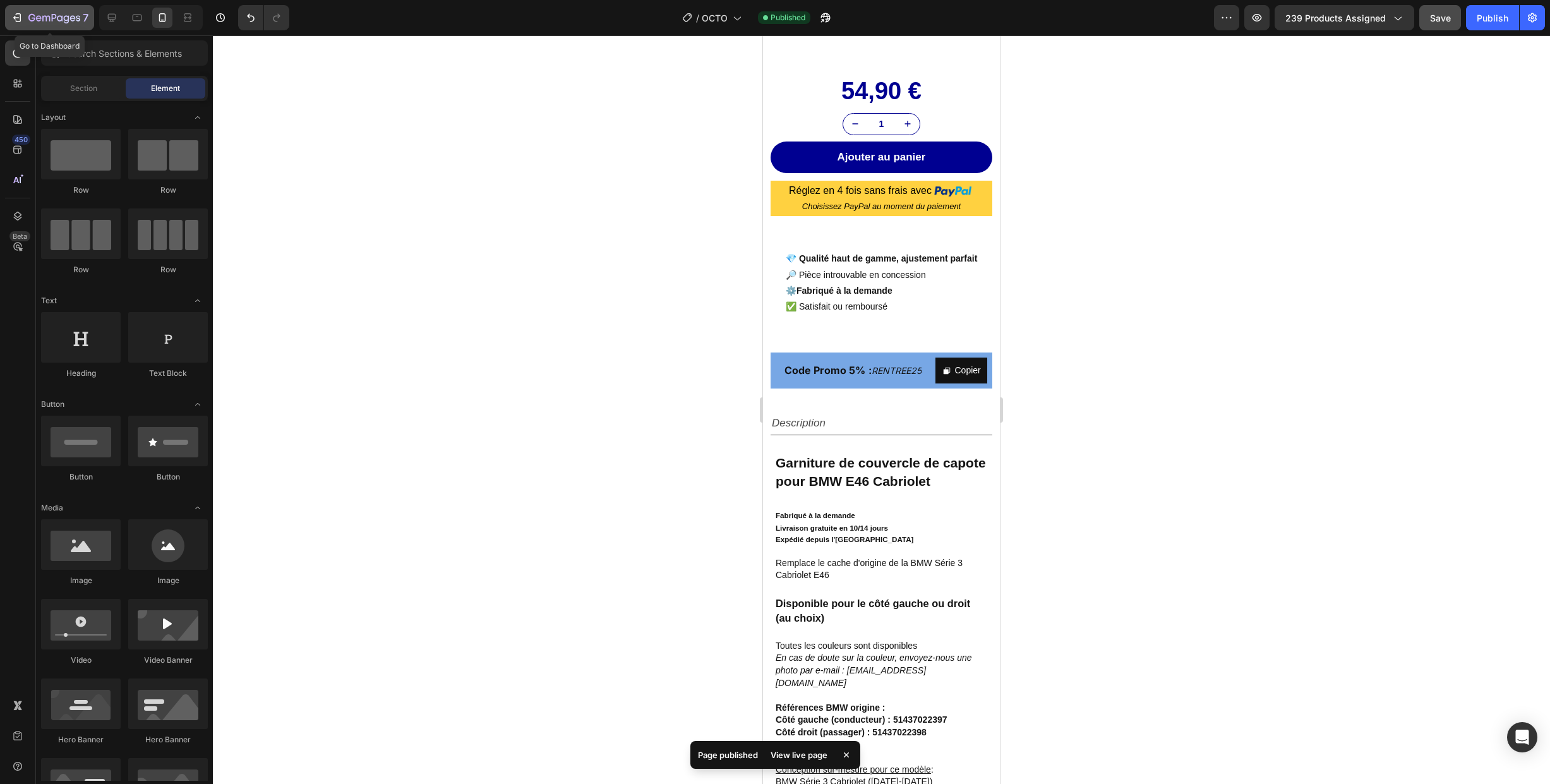
click at [49, 14] on icon "button" at bounding box center [55, 18] width 52 height 11
